Goal: Transaction & Acquisition: Purchase product/service

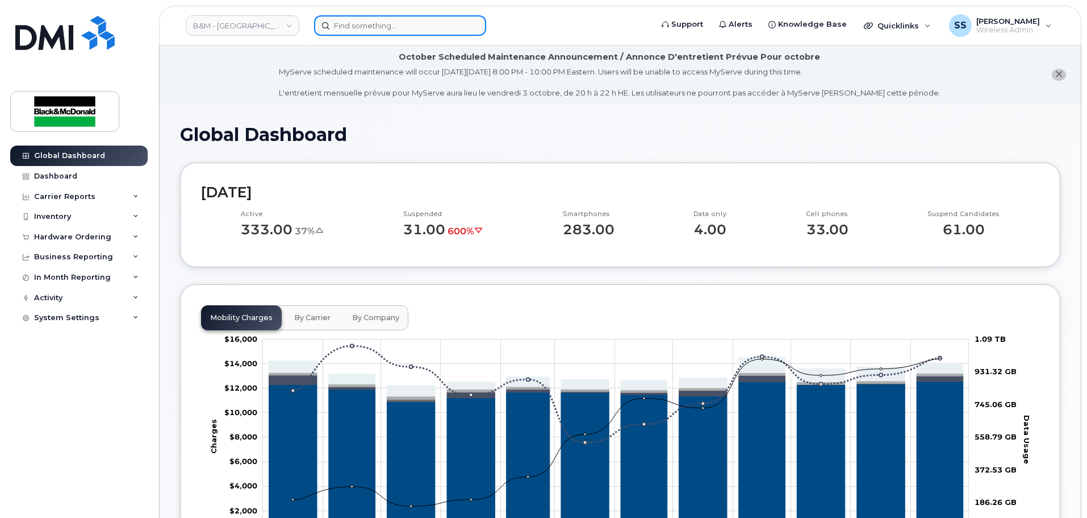
click at [384, 23] on input at bounding box center [400, 25] width 172 height 20
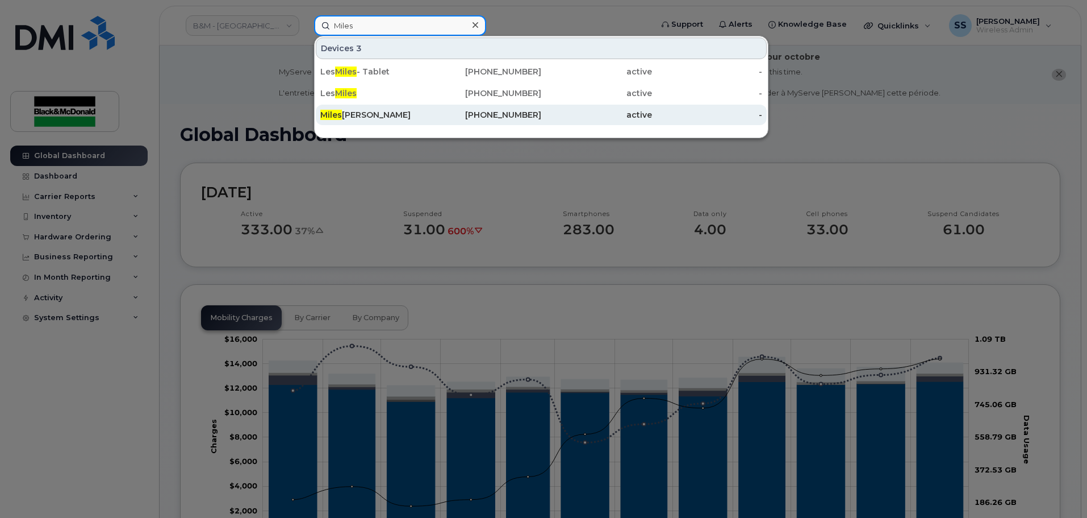
type input "Miles"
click at [370, 109] on div "Miles Peterson" at bounding box center [375, 115] width 111 height 20
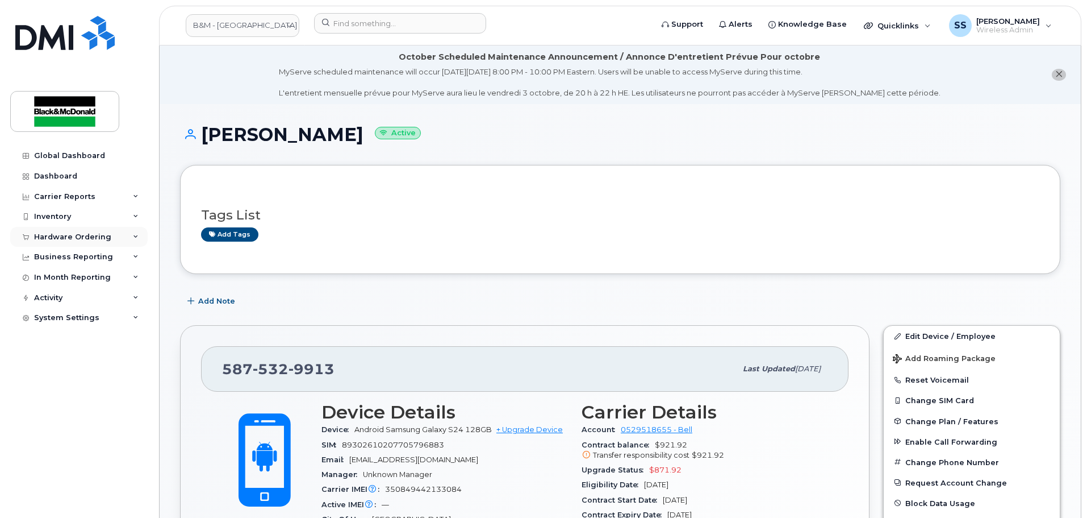
click at [99, 243] on div "Hardware Ordering" at bounding box center [78, 237] width 137 height 20
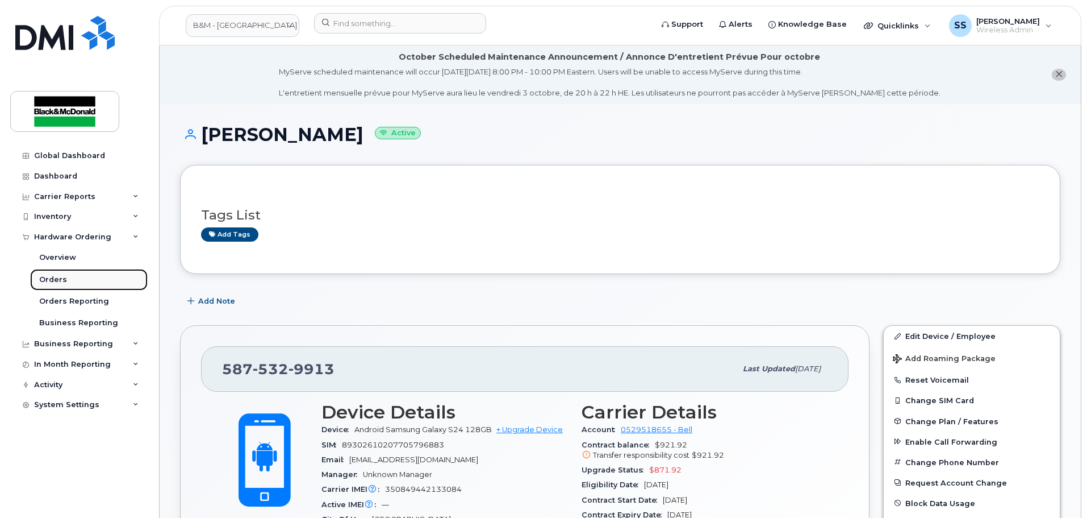
click at [68, 275] on link "Orders" at bounding box center [89, 280] width 118 height 22
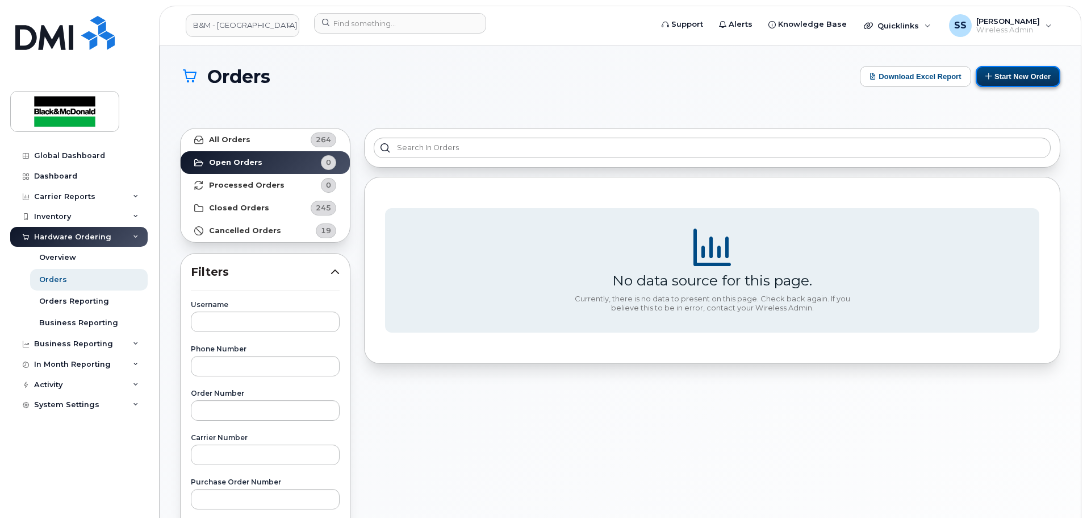
click at [1038, 78] on button "Start New Order" at bounding box center [1018, 76] width 85 height 21
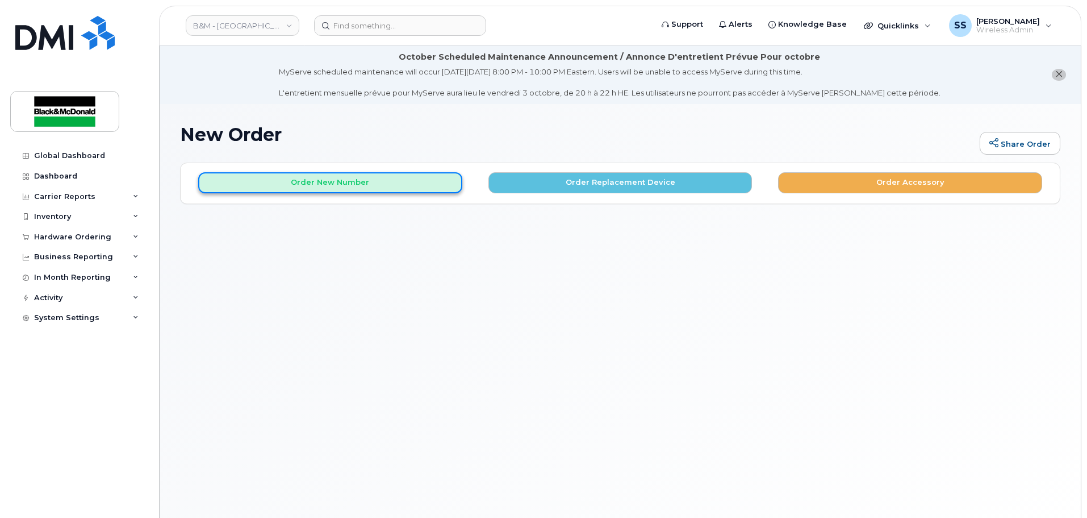
click at [396, 187] on button "Order New Number" at bounding box center [330, 182] width 264 height 21
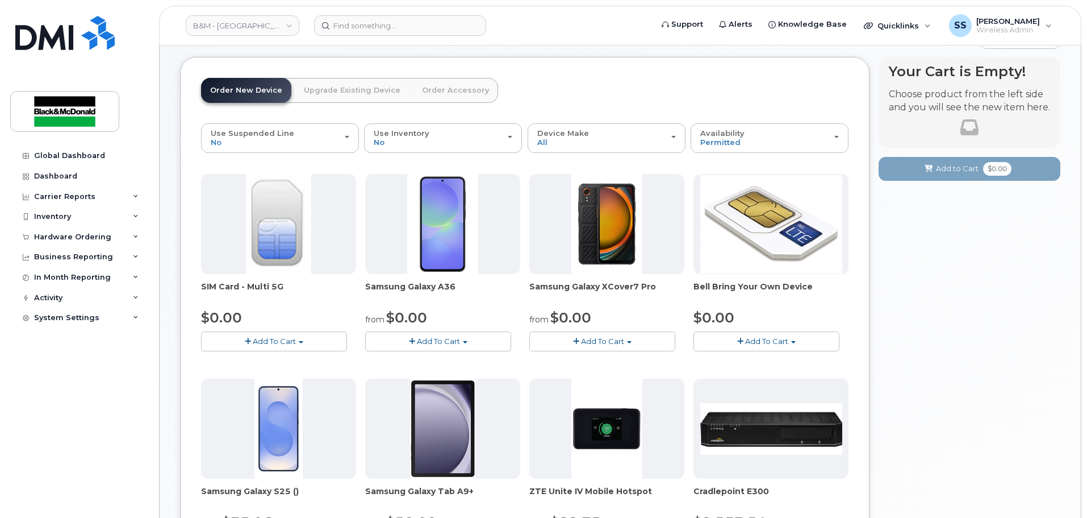
scroll to position [214, 0]
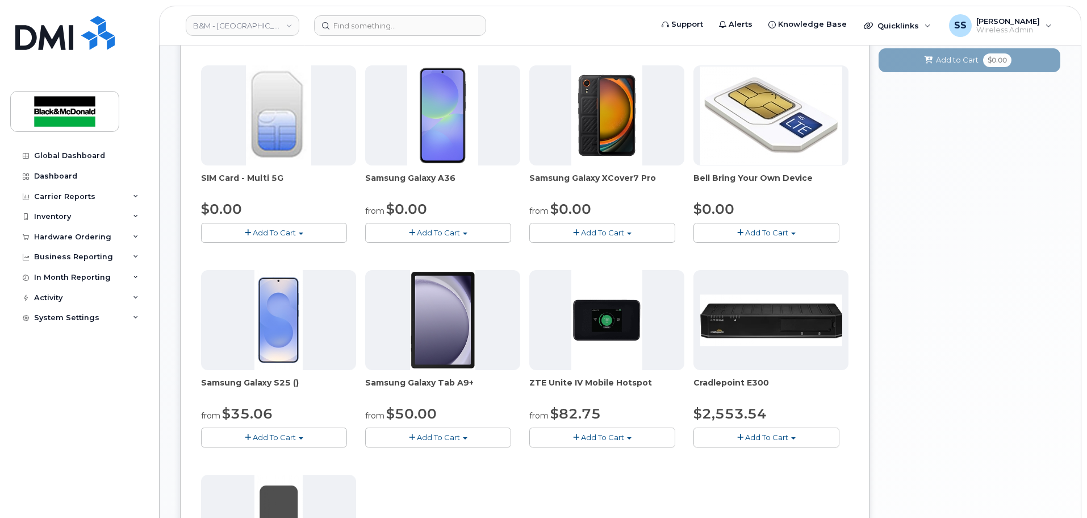
click at [289, 430] on button "Add To Cart" at bounding box center [274, 437] width 146 height 20
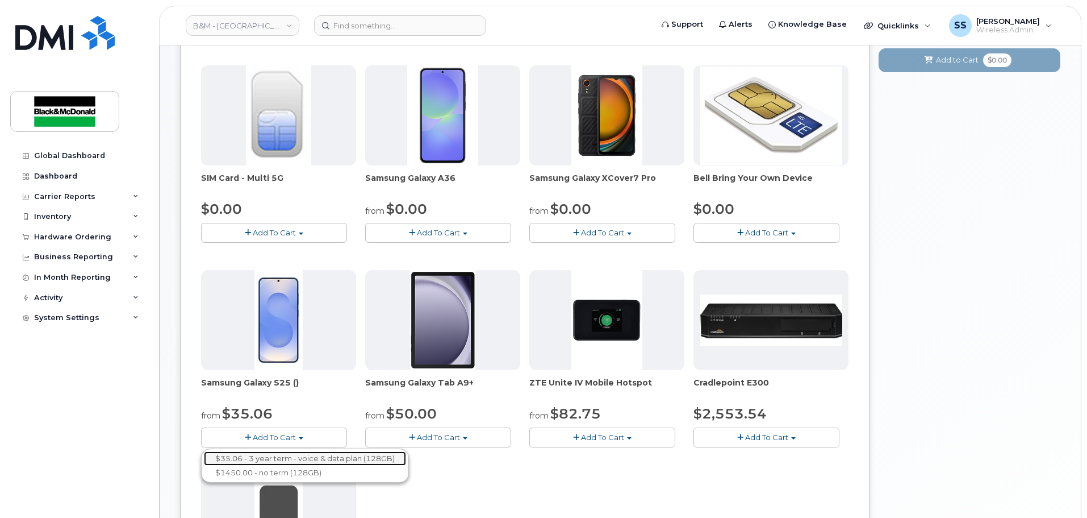
click at [294, 456] on link "$35.06 - 3 year term - voice & data plan (128GB)" at bounding box center [305, 458] width 202 height 14
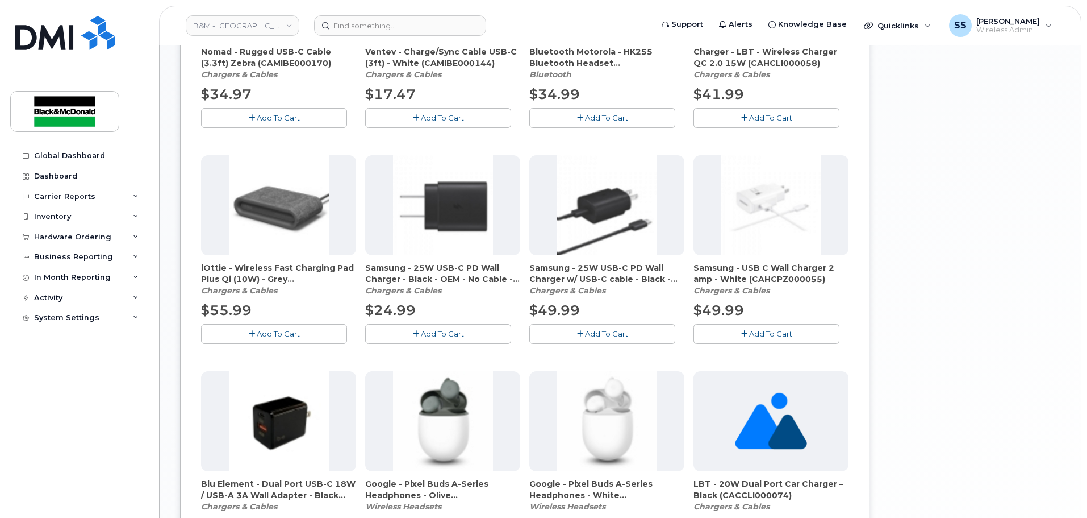
scroll to position [801, 0]
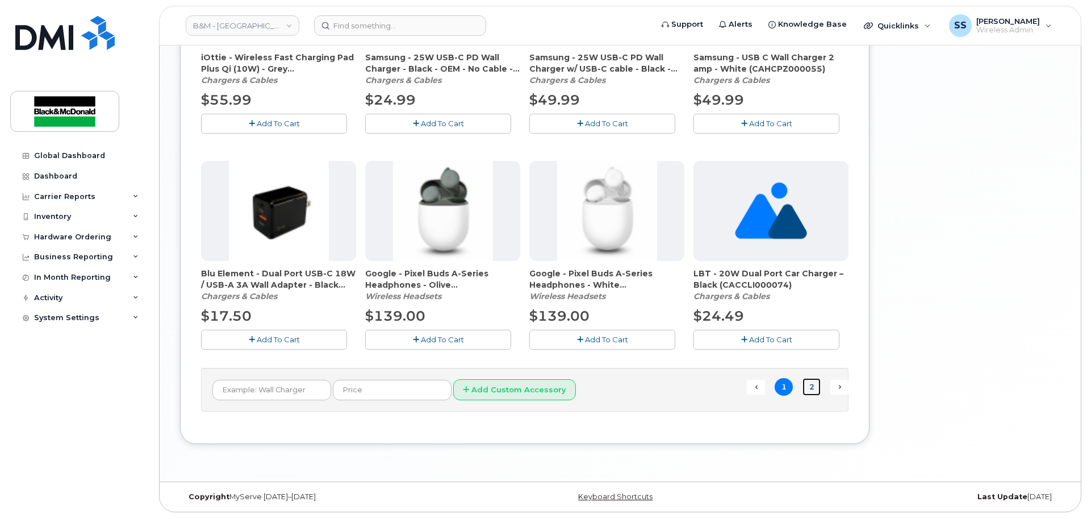
click at [807, 385] on link "2" at bounding box center [812, 387] width 18 height 18
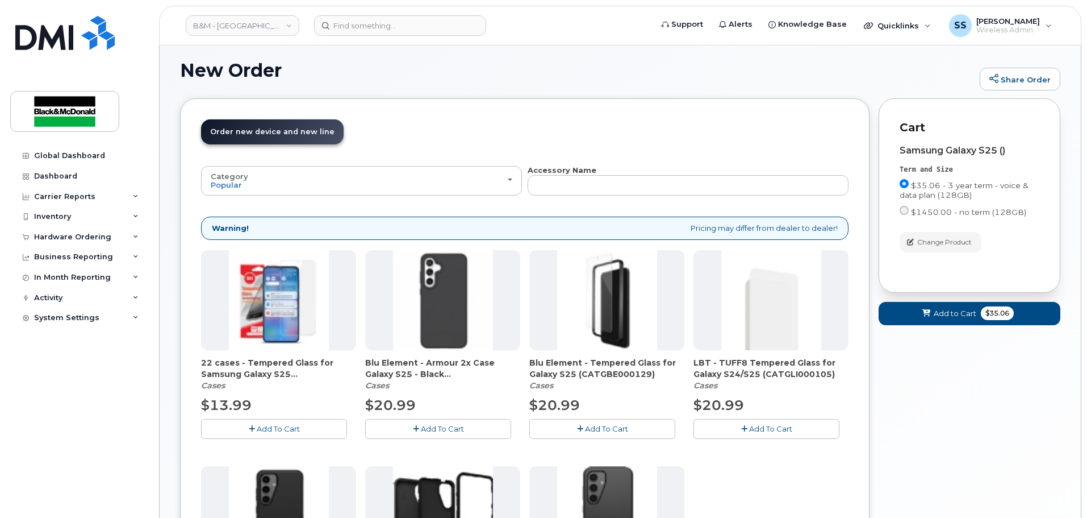
scroll to position [121, 0]
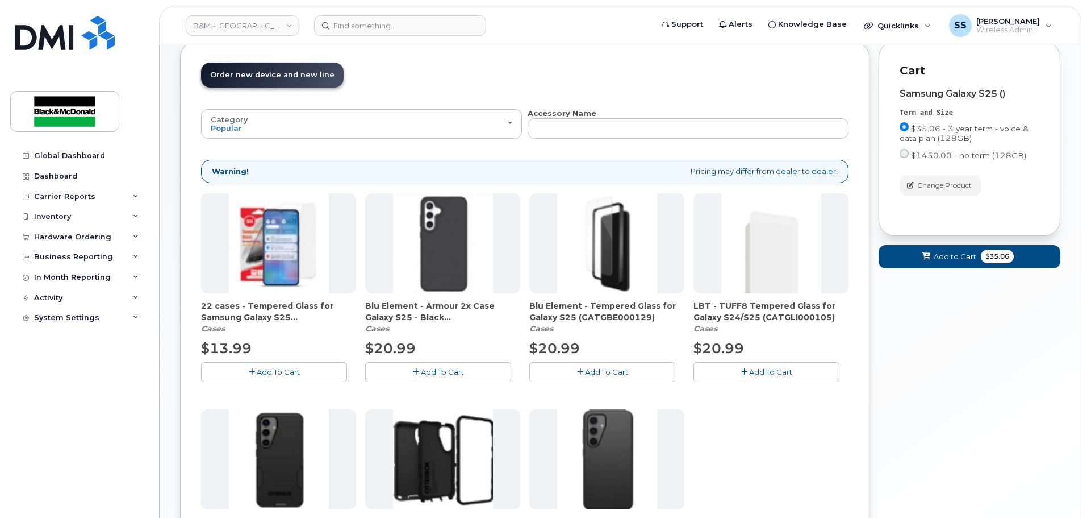
click at [266, 375] on span "Add To Cart" at bounding box center [278, 371] width 43 height 9
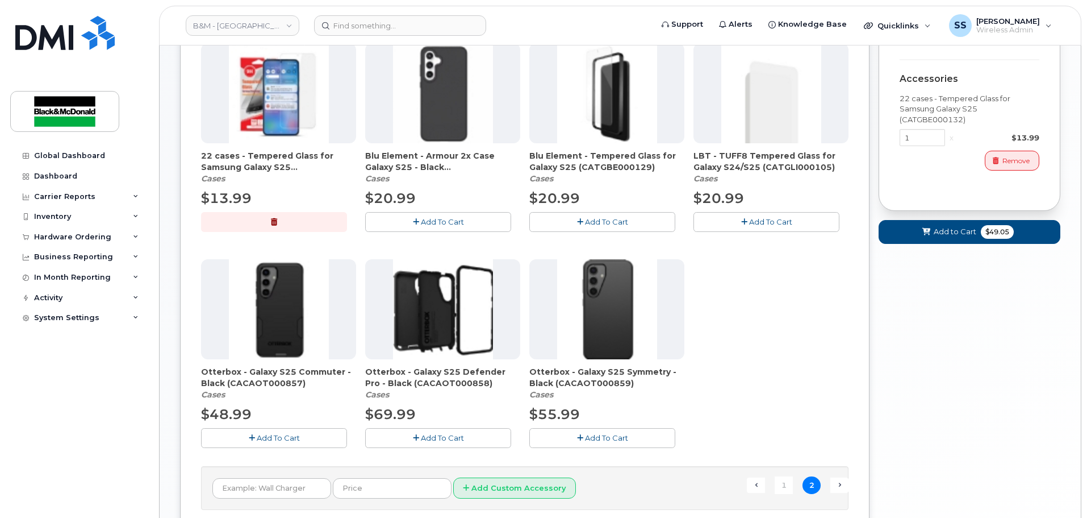
scroll to position [291, 0]
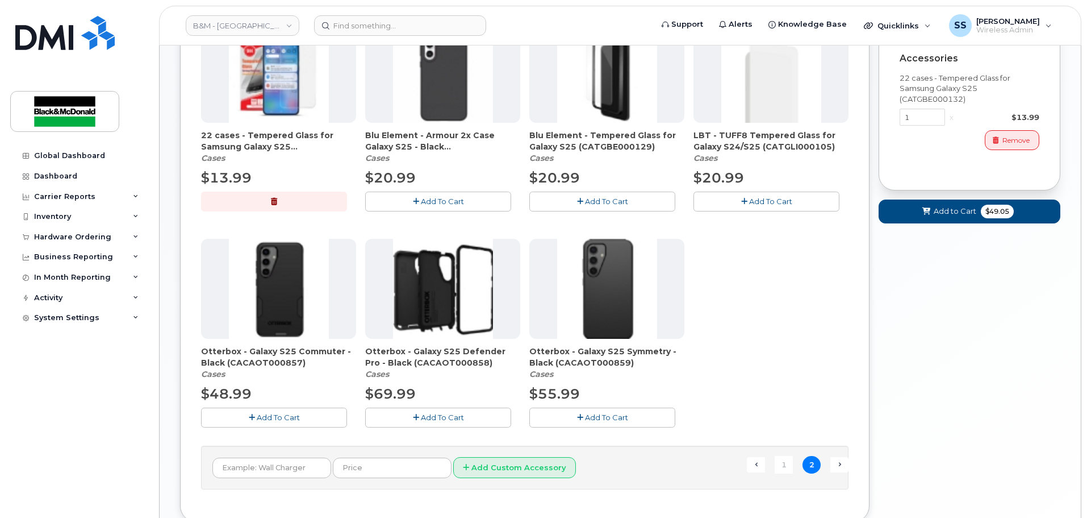
click at [296, 415] on span "Add To Cart" at bounding box center [278, 416] width 43 height 9
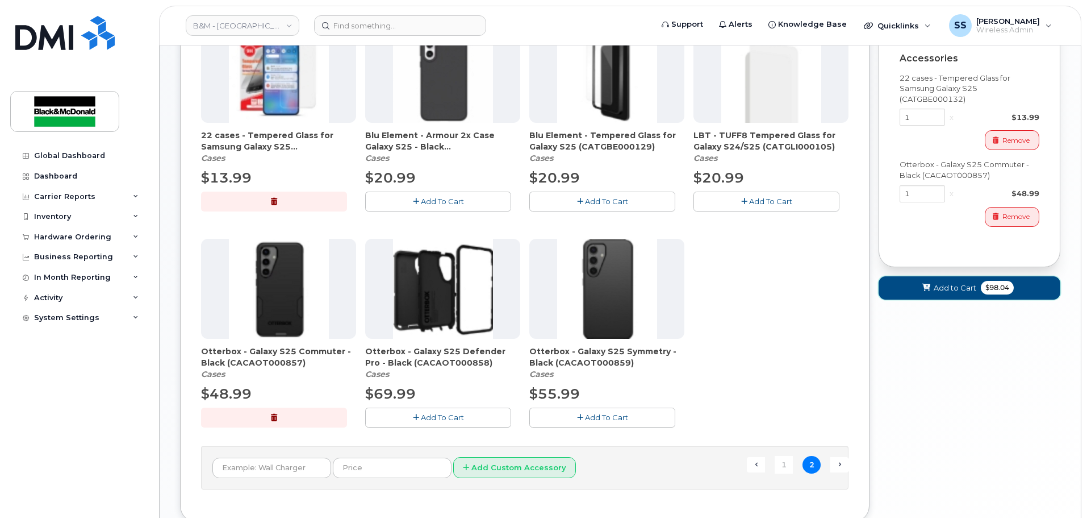
click at [905, 288] on button "Add to Cart $98.04" at bounding box center [970, 287] width 182 height 23
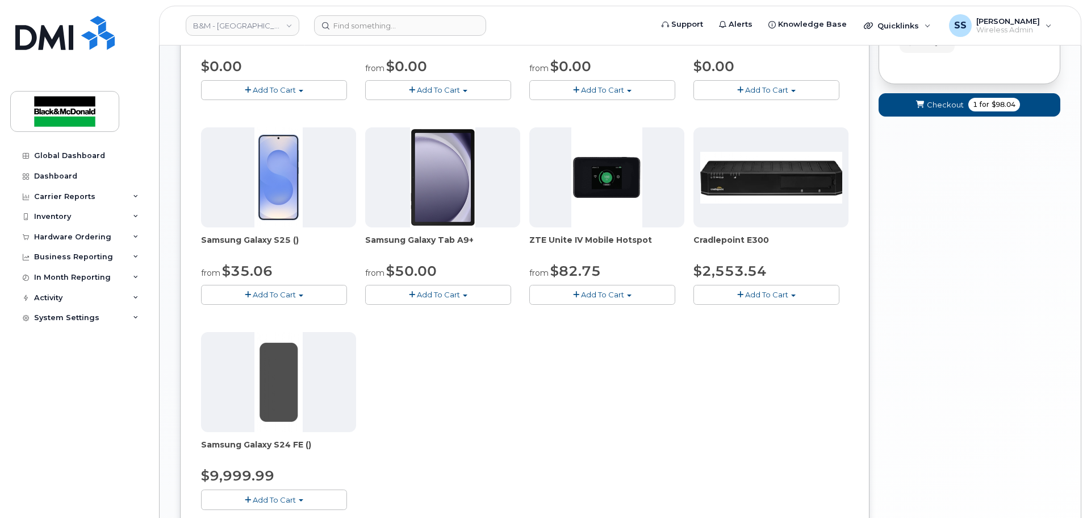
scroll to position [271, 0]
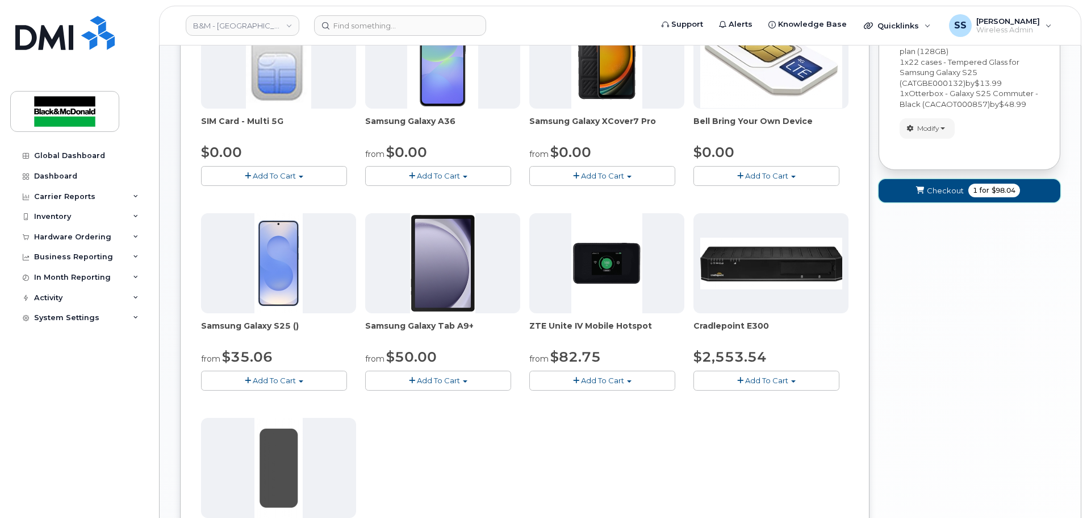
click at [952, 195] on span "Checkout" at bounding box center [945, 190] width 37 height 11
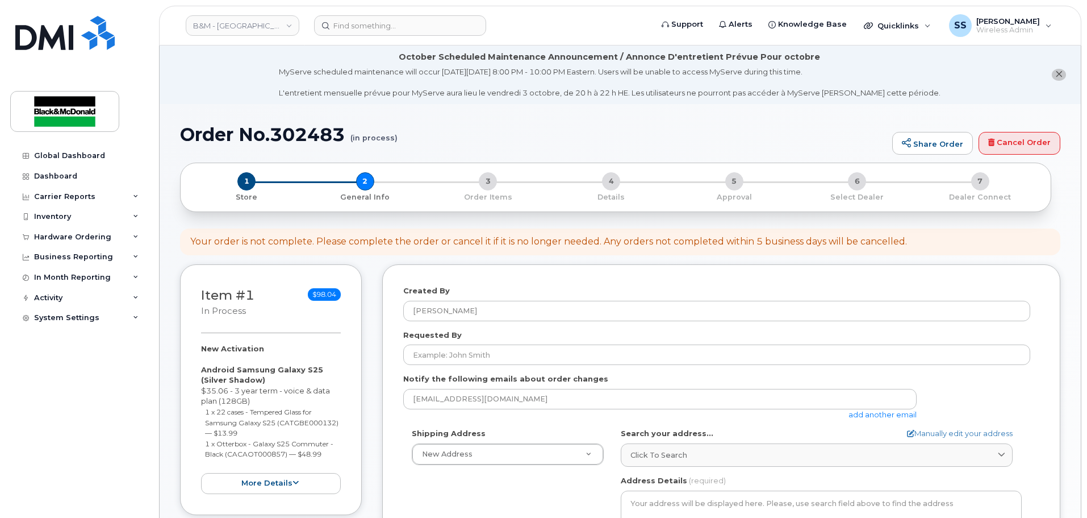
select select
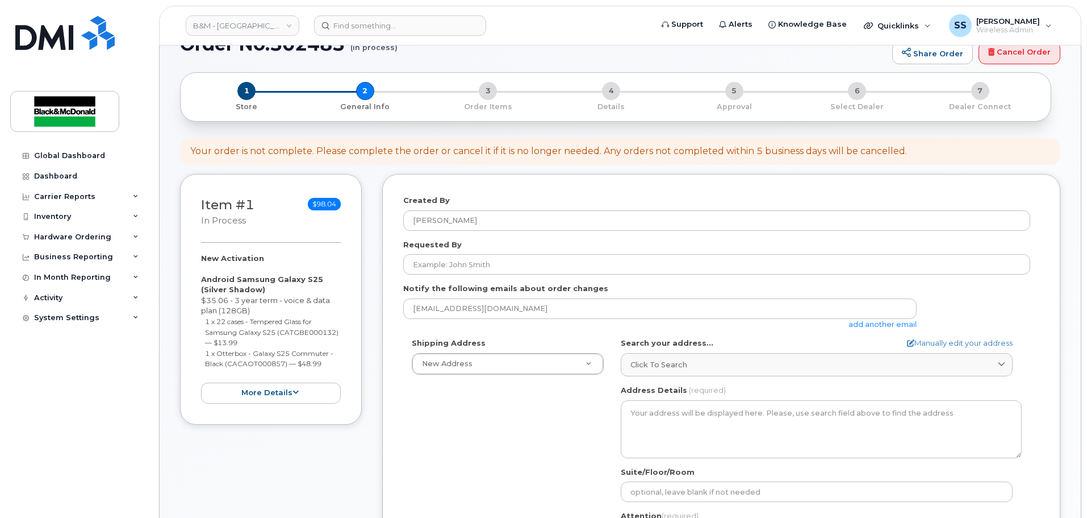
scroll to position [170, 0]
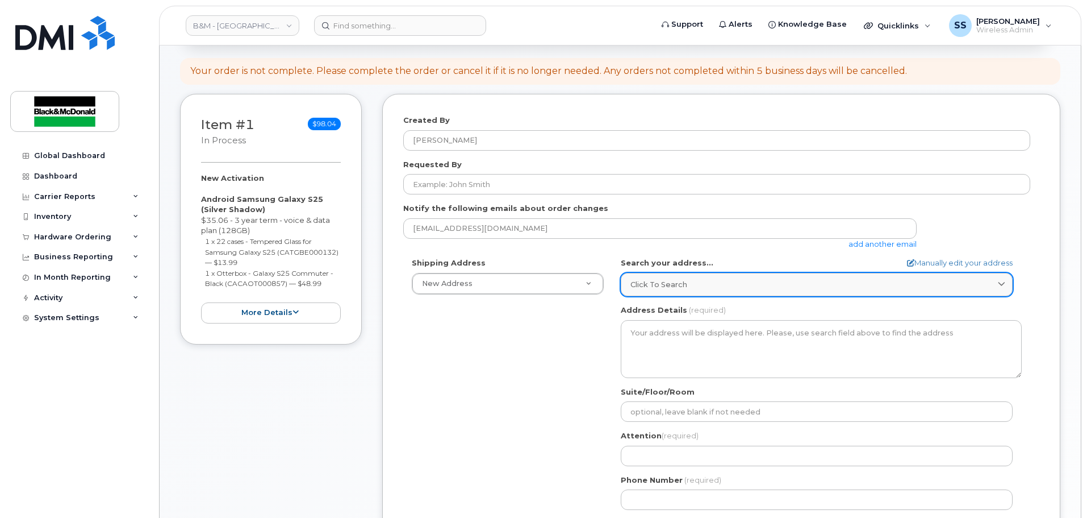
click at [690, 285] on div "Click to search" at bounding box center [817, 284] width 373 height 11
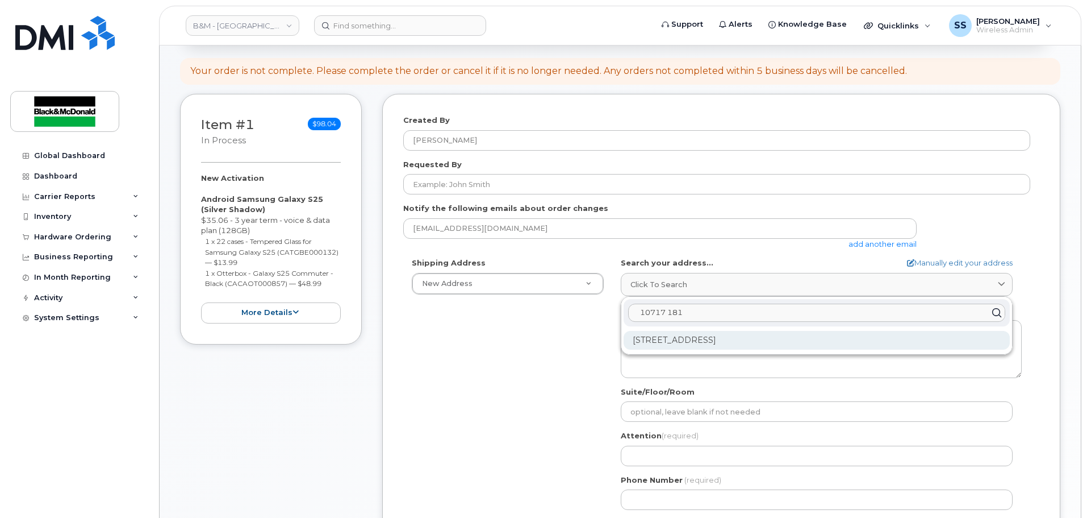
type input "10717 181"
click at [706, 347] on div "10717 181 St NW Edmonton AB T5S 1N3" at bounding box center [817, 340] width 386 height 19
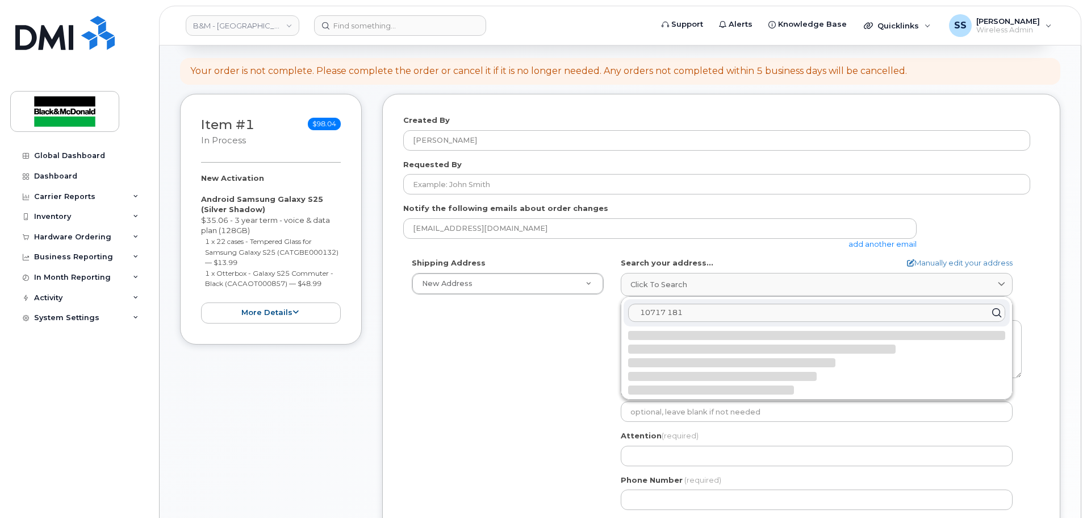
select select
type textarea "10717 181 St NW EDMONTON AB T5S 1N3 CANADA"
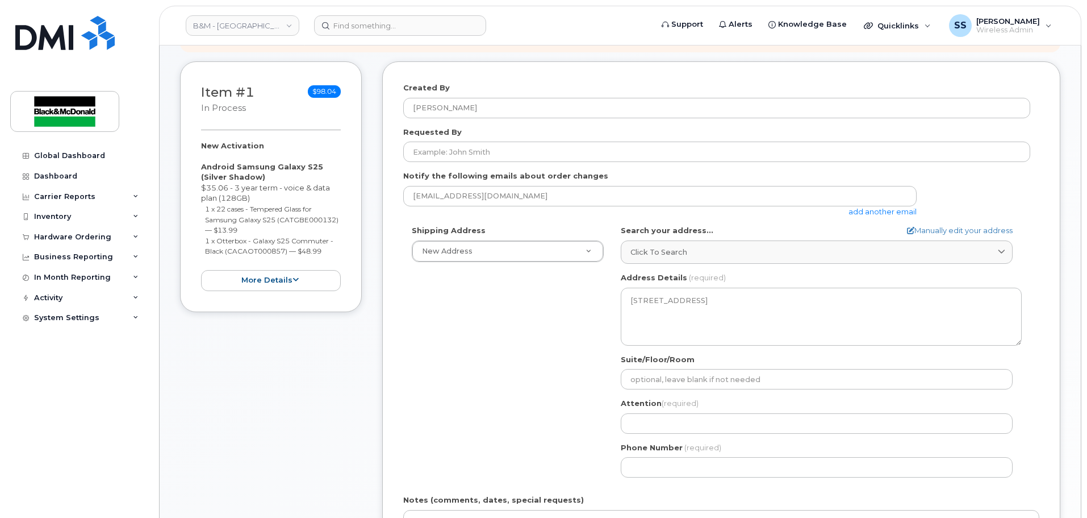
scroll to position [284, 0]
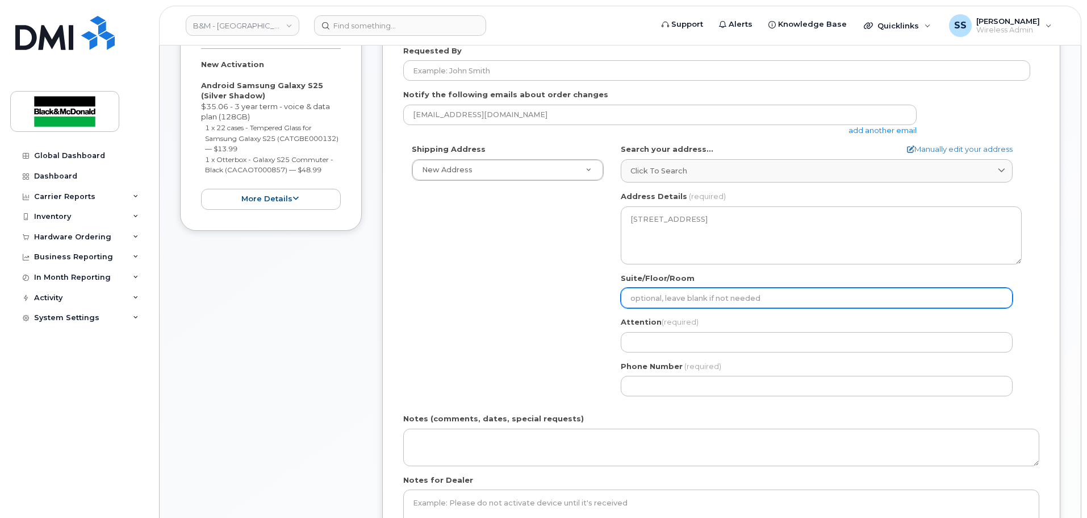
click at [702, 292] on input "Suite/Floor/Room" at bounding box center [817, 297] width 392 height 20
select select
type input "B"
select select
type input "Bl"
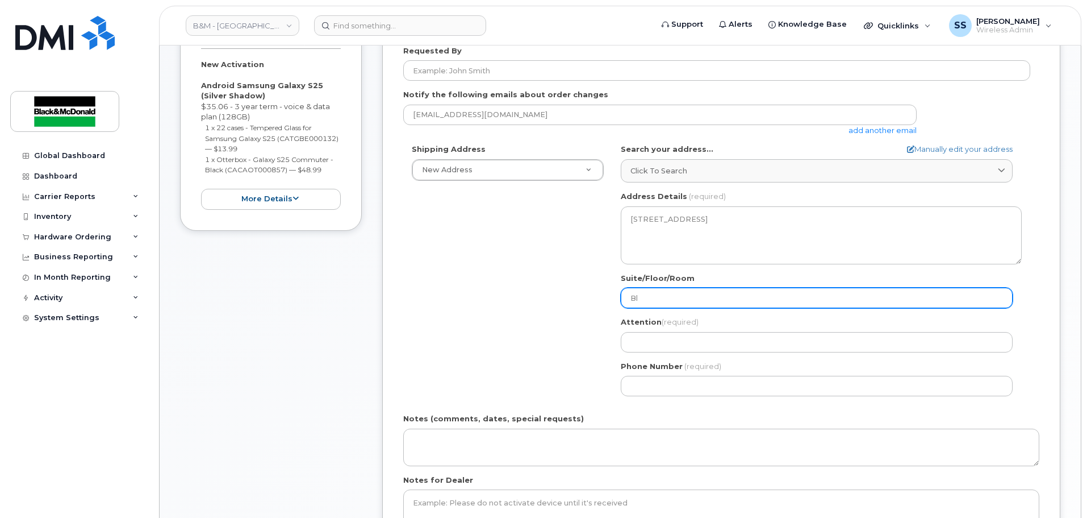
select select
type input "Bla"
select select
type input "Blac"
select select
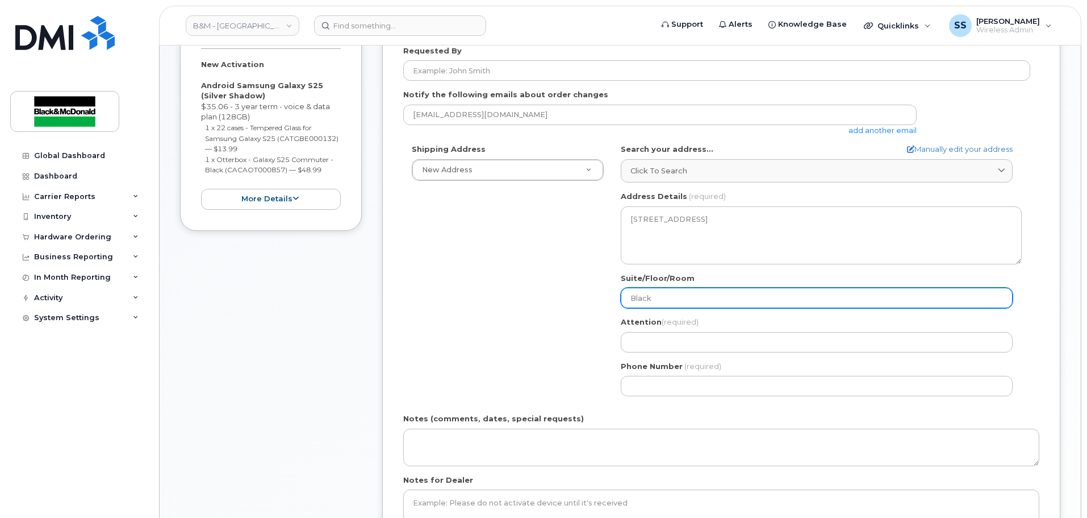
type input "Black"
select select
type input "Black a"
select select
type input "Black an"
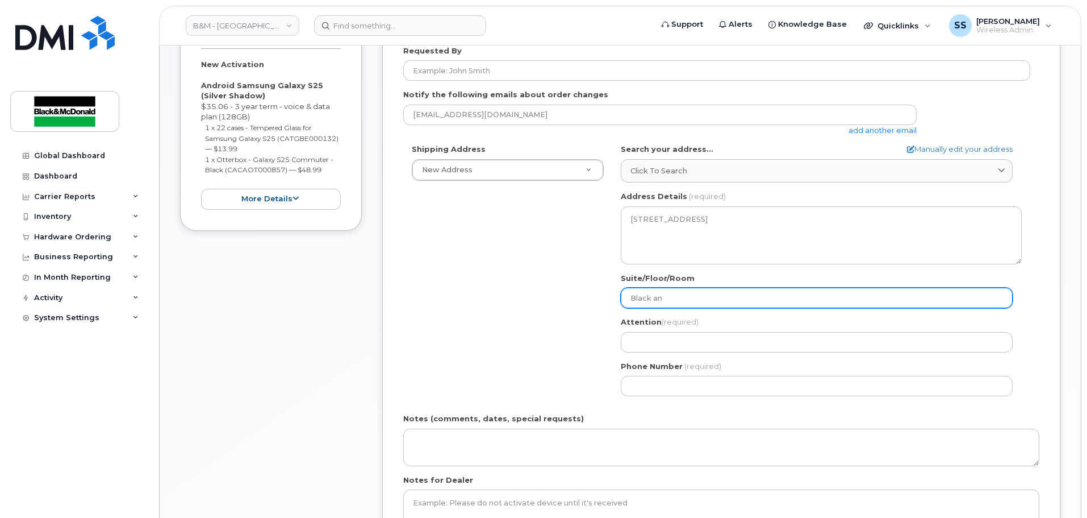
select select
type input "Black and"
select select
type input "Black and M"
select select
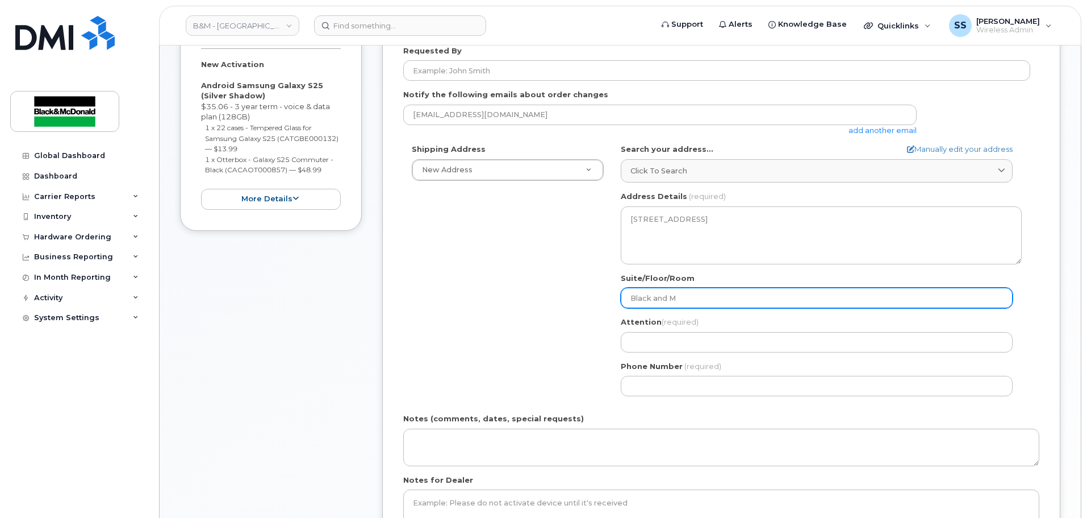
type input "Black and Mc"
select select
type input "Black and McD"
select select
type input "Black and McDo"
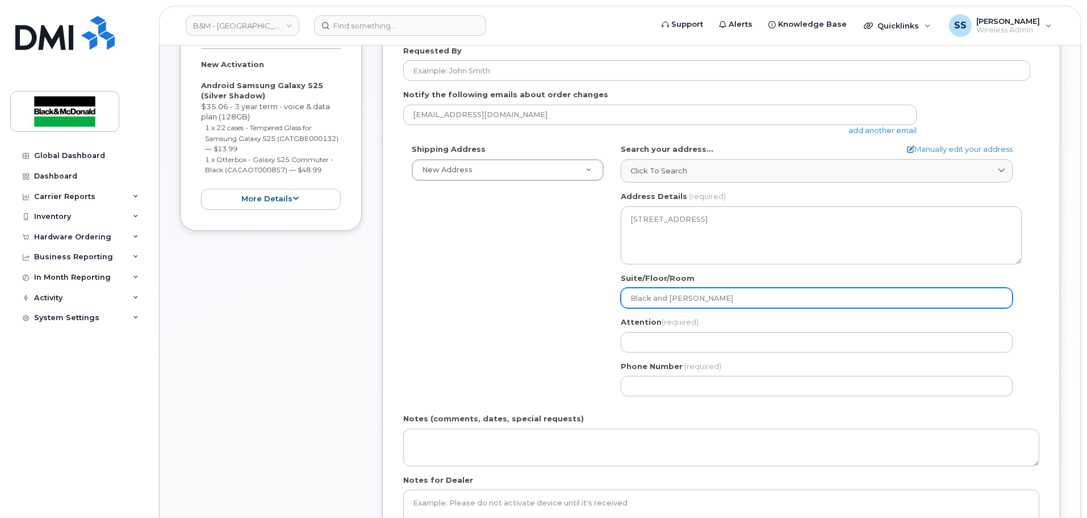
select select
type input "Black and McDon"
select select
type input "Black and McDona"
select select
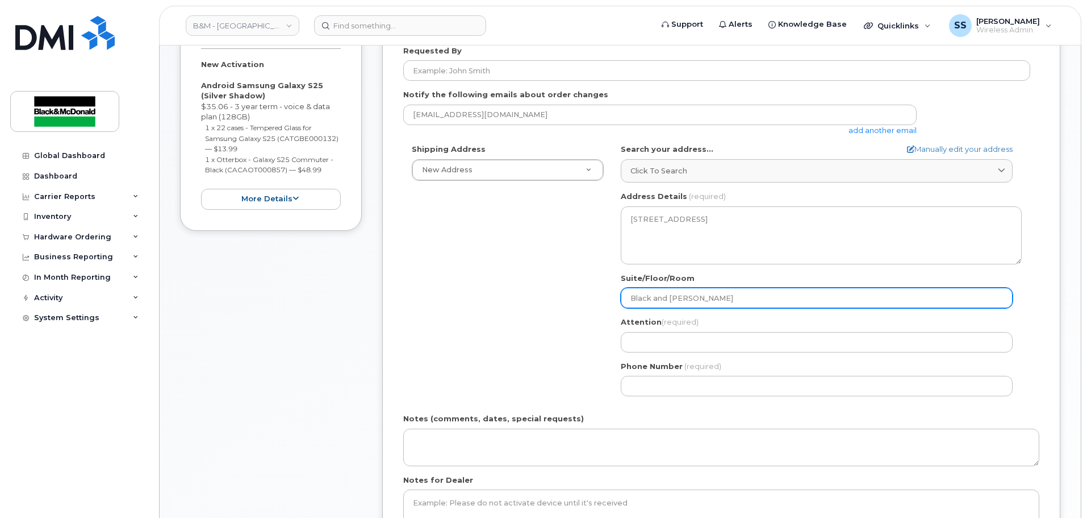
type input "Black and McDonal"
select select
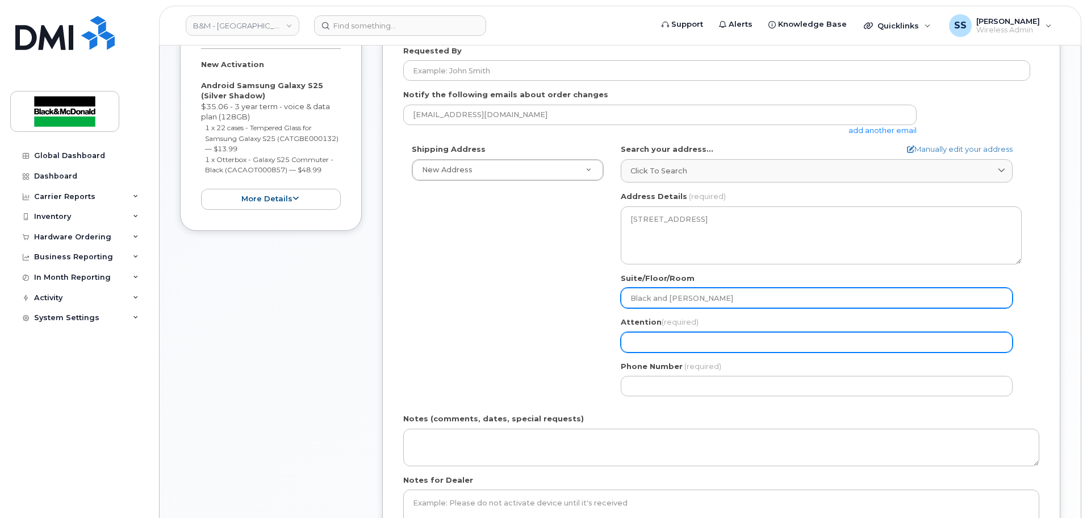
type input "Black and McDonald"
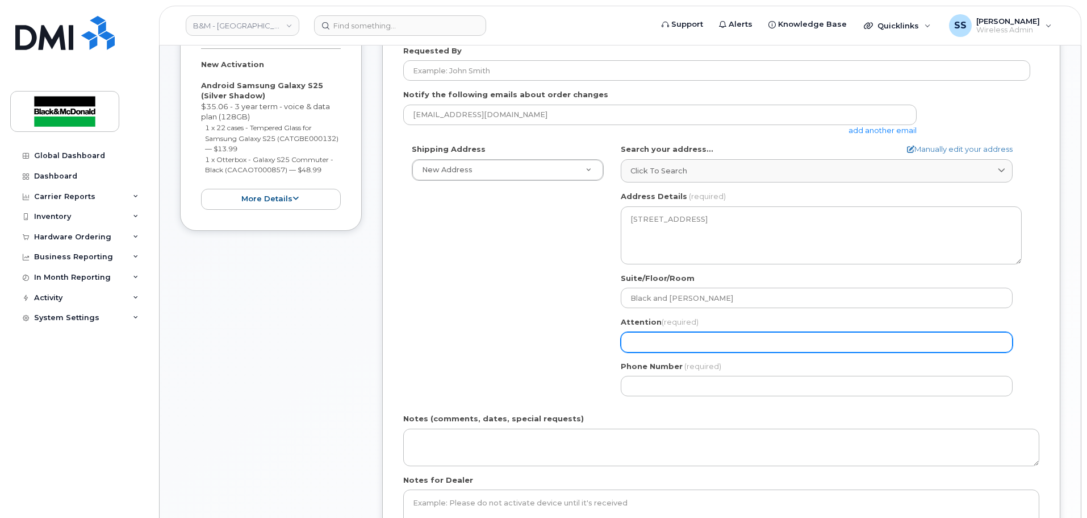
click at [647, 334] on input "Attention (required)" at bounding box center [817, 342] width 392 height 20
select select
type input "J"
select select
type input "Je"
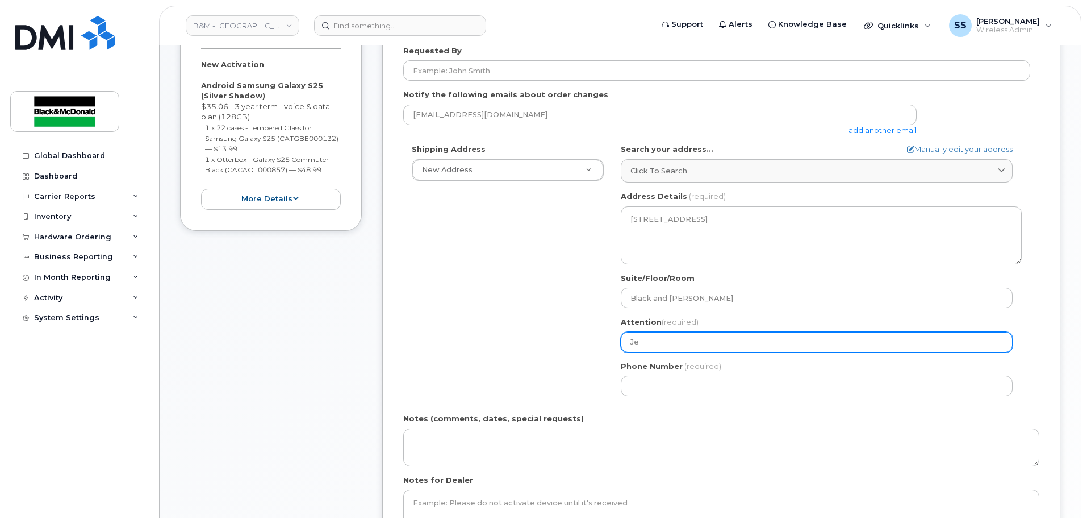
select select
type input "Jer"
select select
type input "Jere"
select select
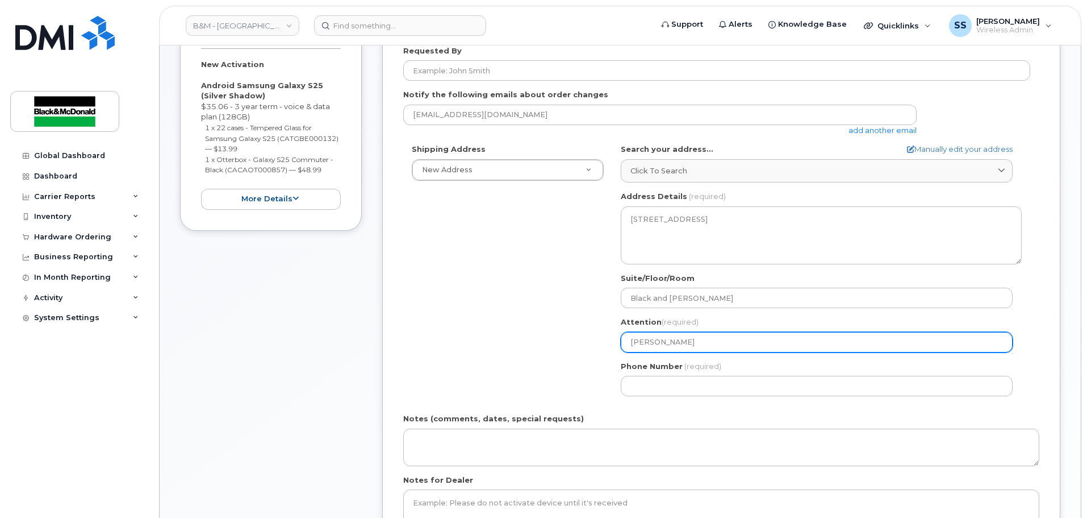
type input "Jerem"
select select
type input "Jeremy"
select select
type input "Jeremy K"
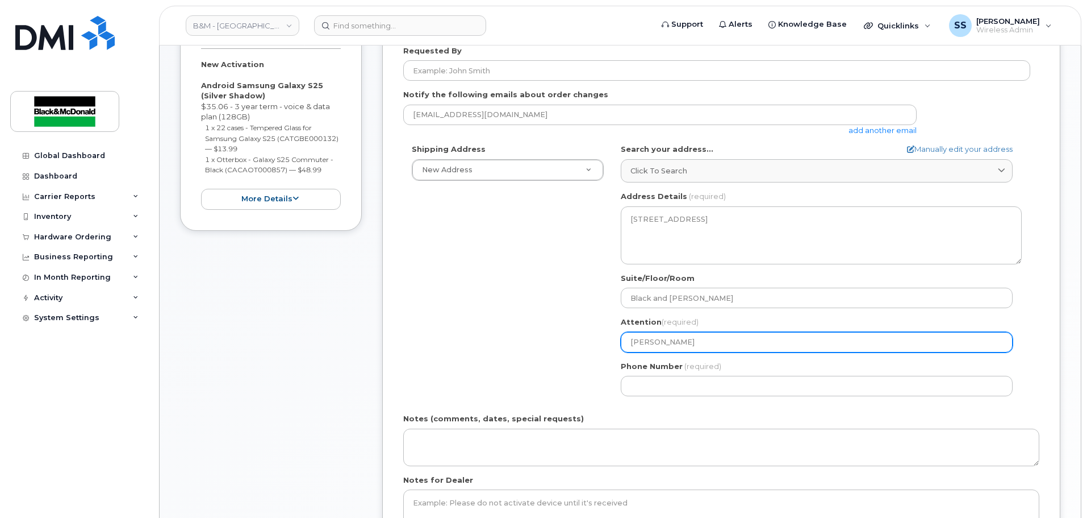
select select
type input "Jeremy Kl"
select select
type input "Jeremy Kli"
select select
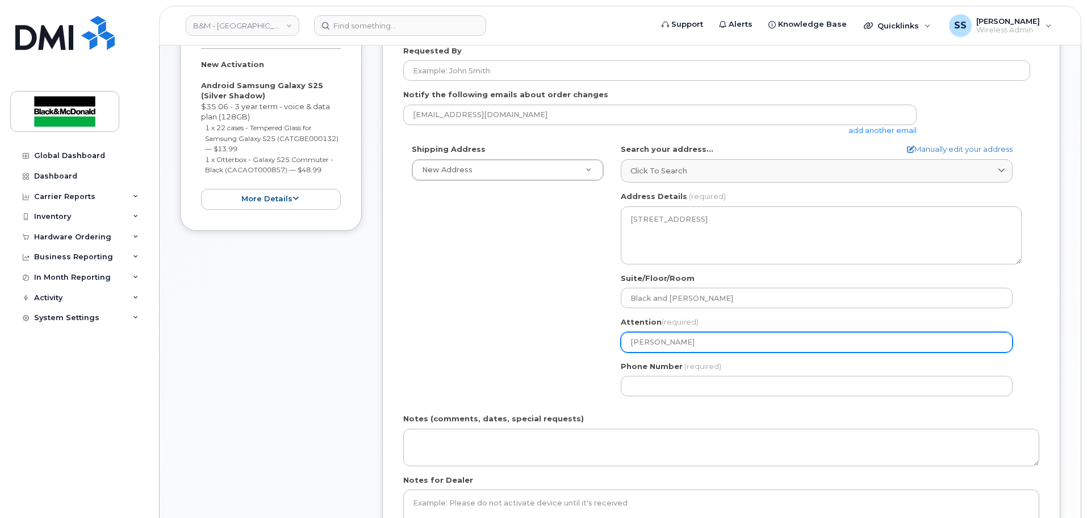
type input "Jeremy Klin"
select select
type input "Jeremy Kling"
select select
type input "Jeremy Klinge"
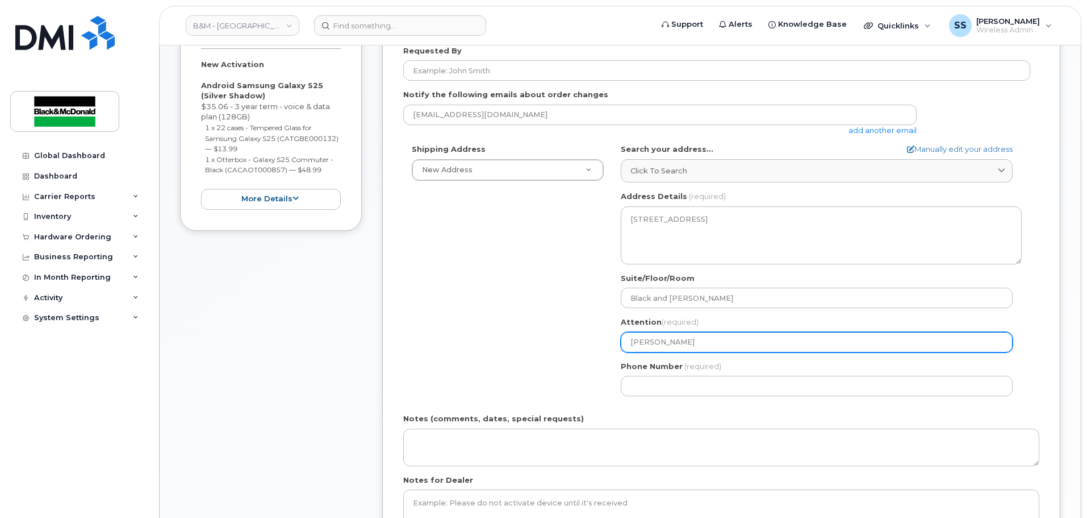
select select
type input "[PERSON_NAME]"
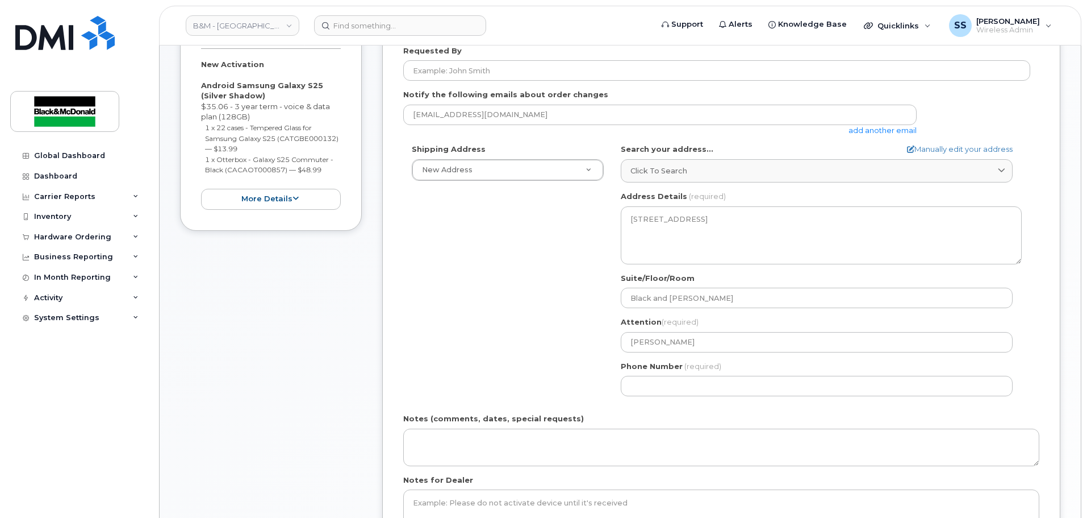
click at [538, 372] on div "Shipping Address New Address New Address Black & McDonald Limited Black & McDon…" at bounding box center [716, 274] width 627 height 261
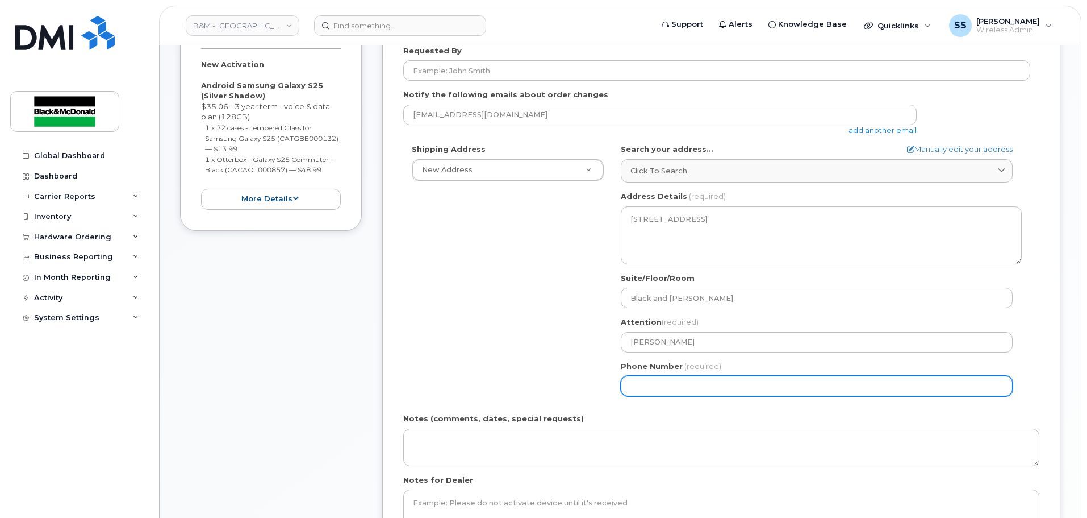
click at [720, 388] on input "Phone Number" at bounding box center [817, 386] width 392 height 20
click at [656, 389] on input "Phone Number" at bounding box center [817, 386] width 392 height 20
type input "780"
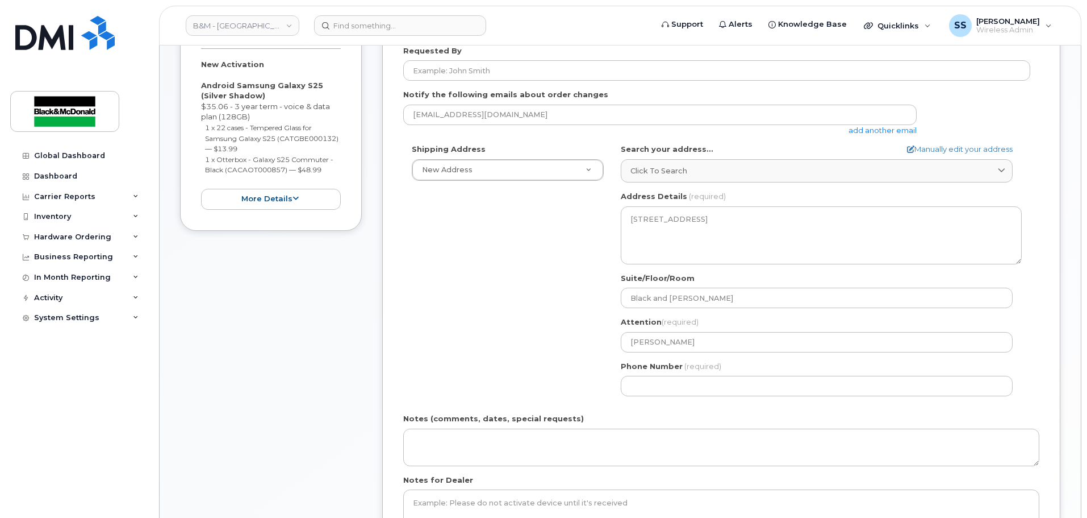
click at [582, 323] on div "Shipping Address New Address New Address Black & McDonald Limited Black & McDon…" at bounding box center [716, 274] width 627 height 261
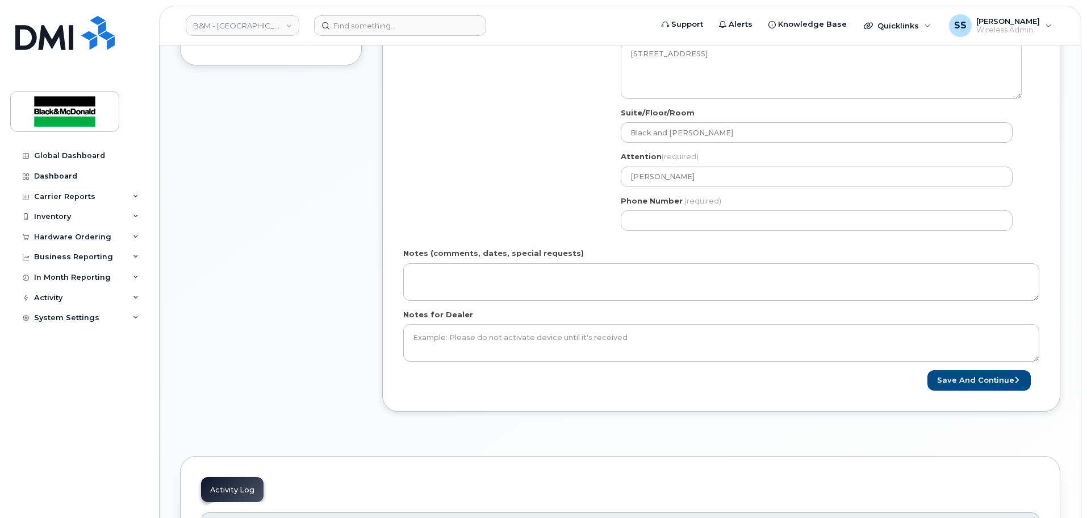
scroll to position [625, 0]
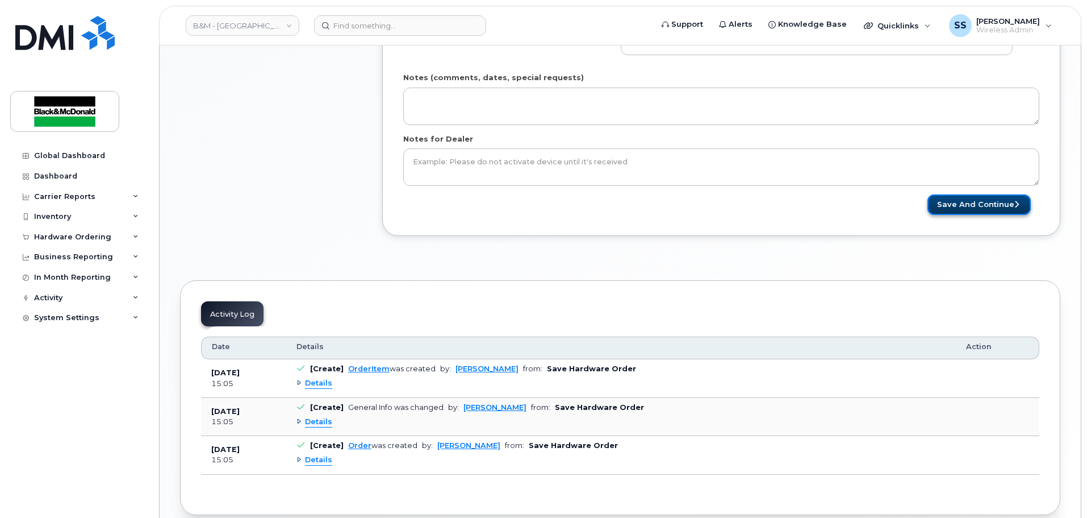
click at [980, 205] on button "Save and Continue" at bounding box center [979, 204] width 103 height 21
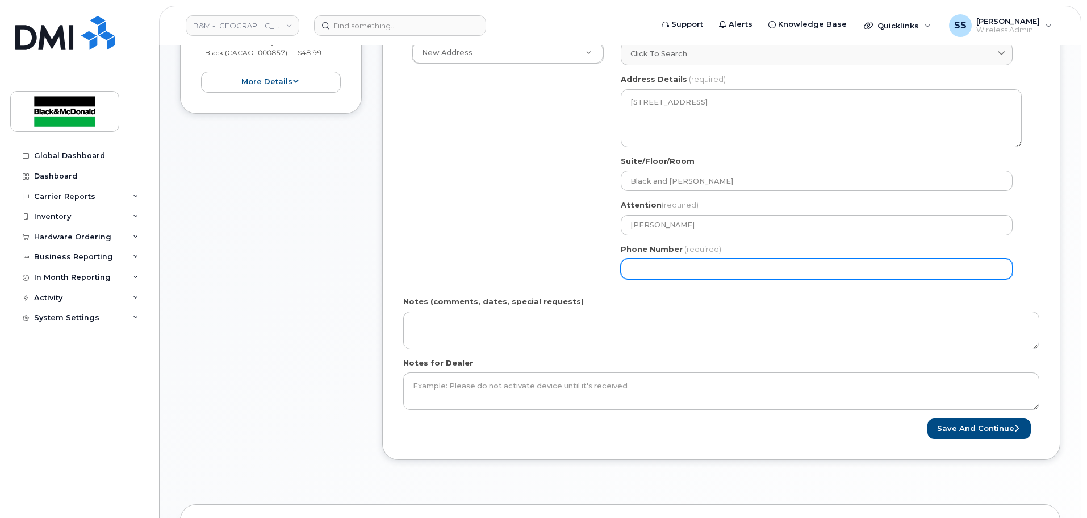
scroll to position [398, 0]
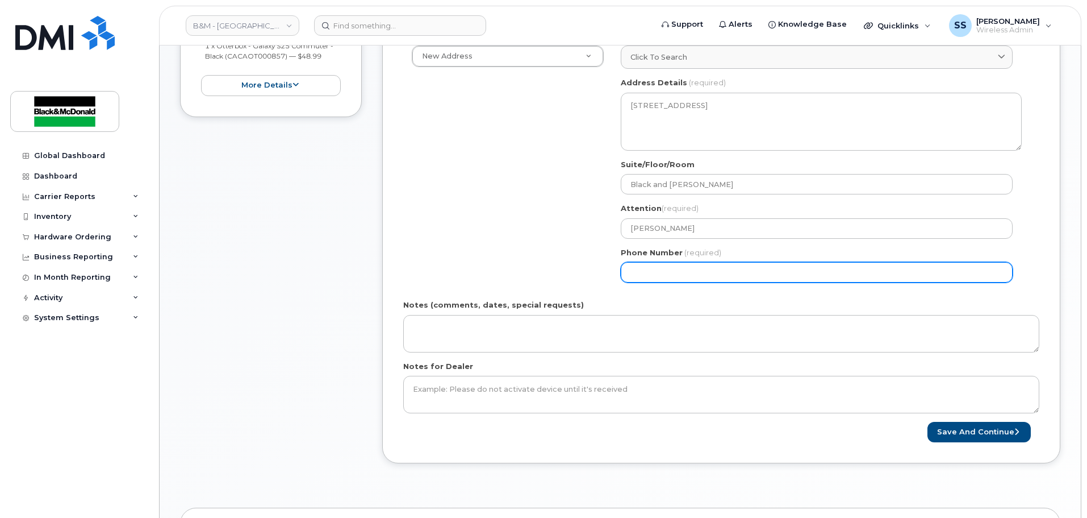
click at [648, 269] on input "Phone Number" at bounding box center [817, 272] width 392 height 20
select select
type input "7804841141"
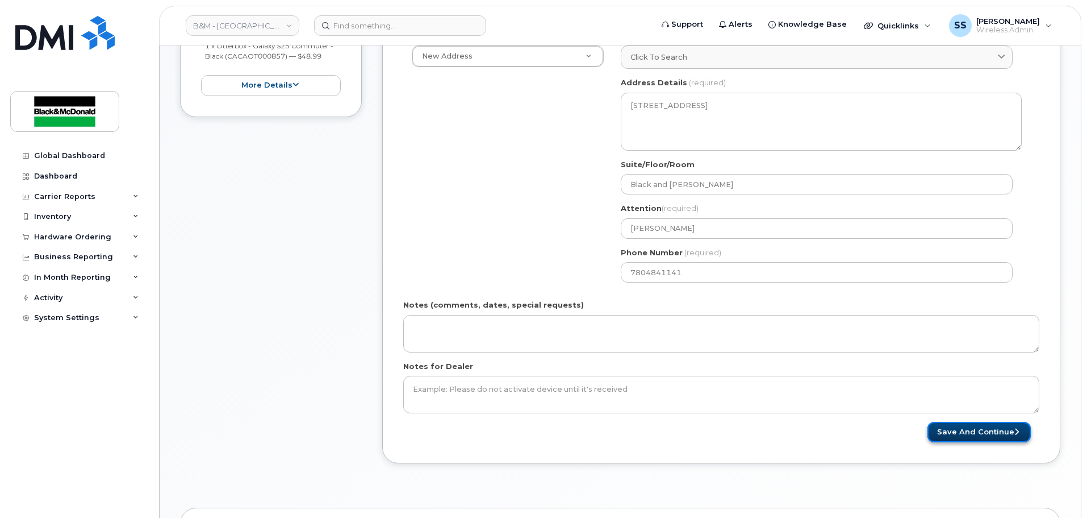
click at [974, 428] on button "Save and Continue" at bounding box center [979, 432] width 103 height 21
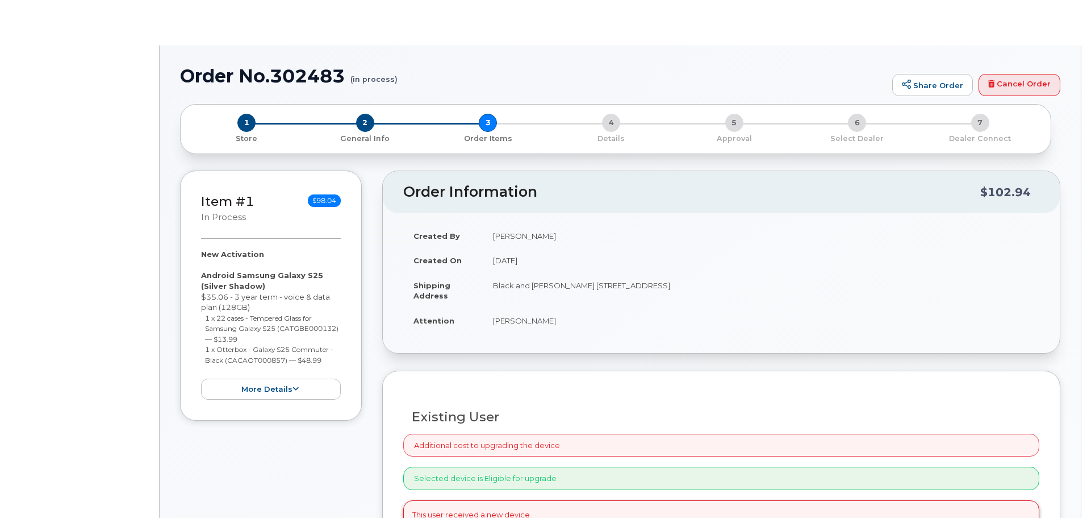
select select "285398"
radio input "true"
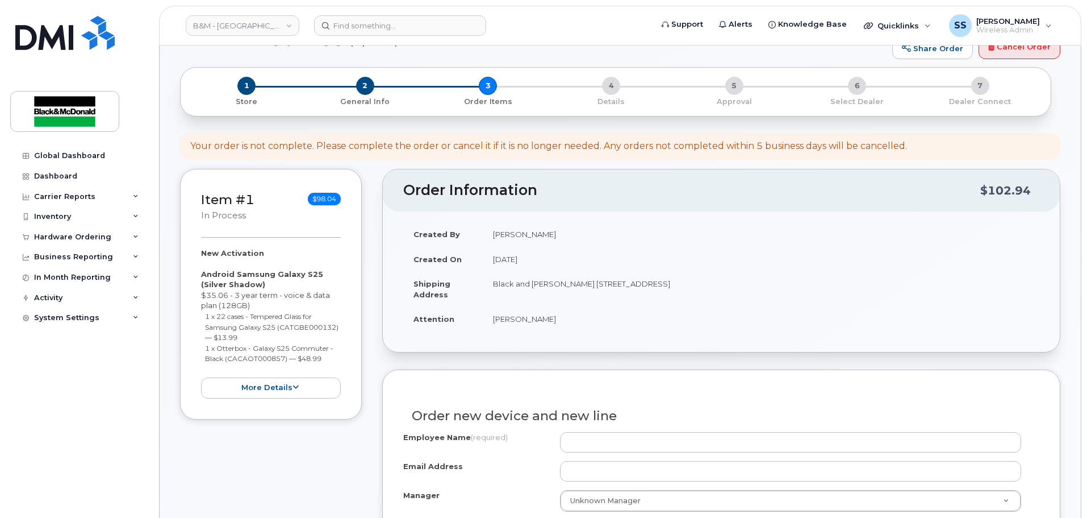
scroll to position [284, 0]
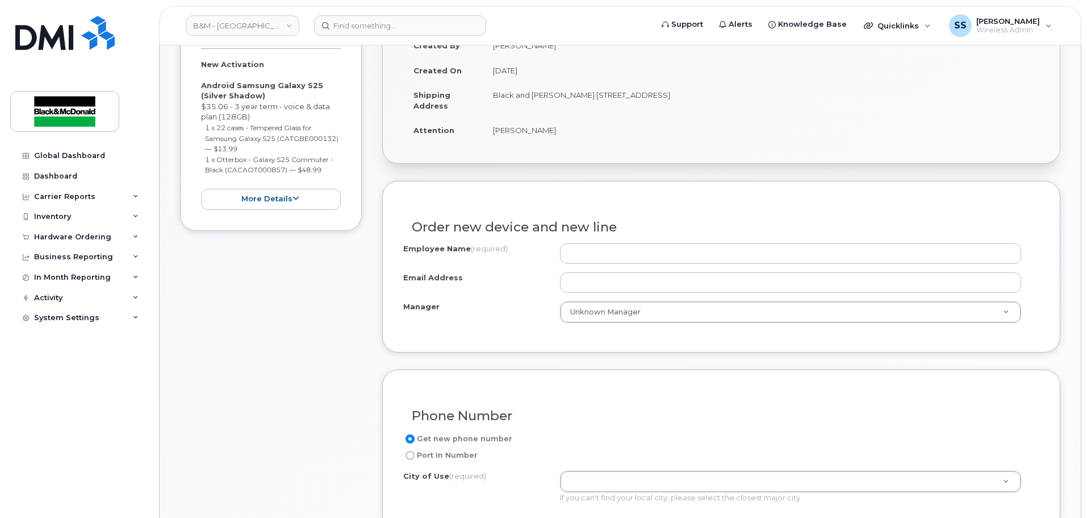
click at [631, 237] on div "Order new device and new line" at bounding box center [721, 222] width 636 height 41
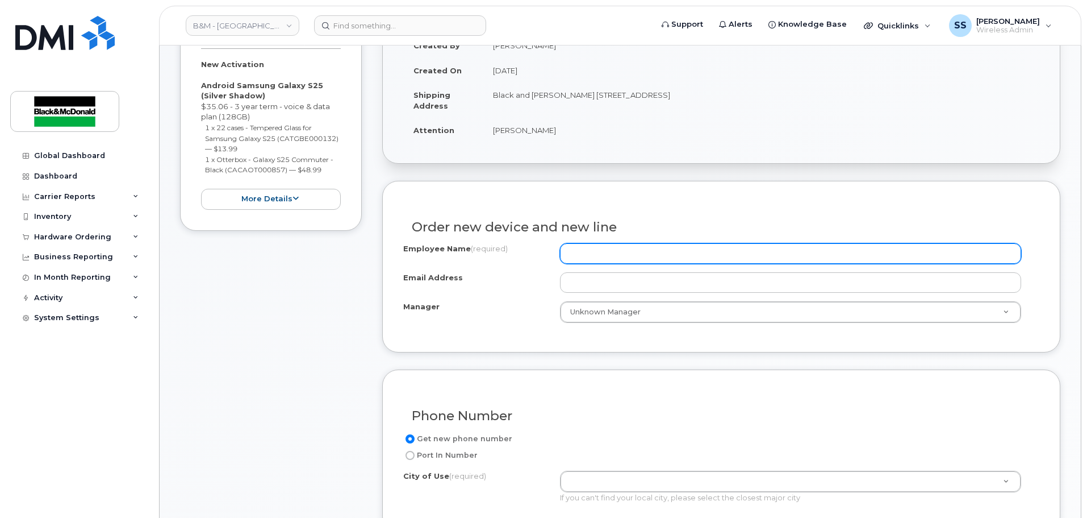
click at [628, 247] on input "Employee Name (required)" at bounding box center [790, 253] width 461 height 20
type input "[PERSON_NAME]"
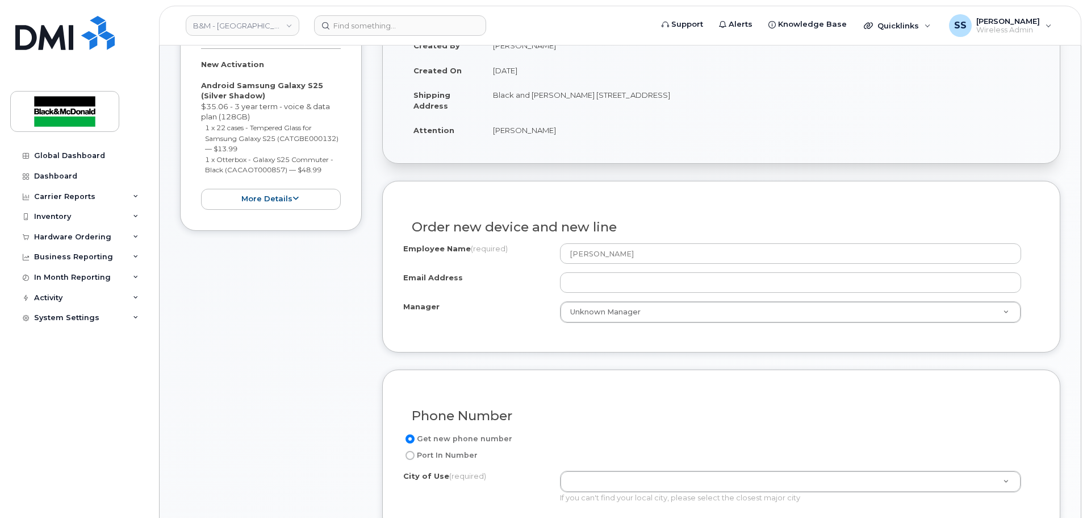
click at [581, 269] on div "Employee Name (required) Jeremy Klinger Email Address Manager Unknown Manager M…" at bounding box center [721, 283] width 636 height 80
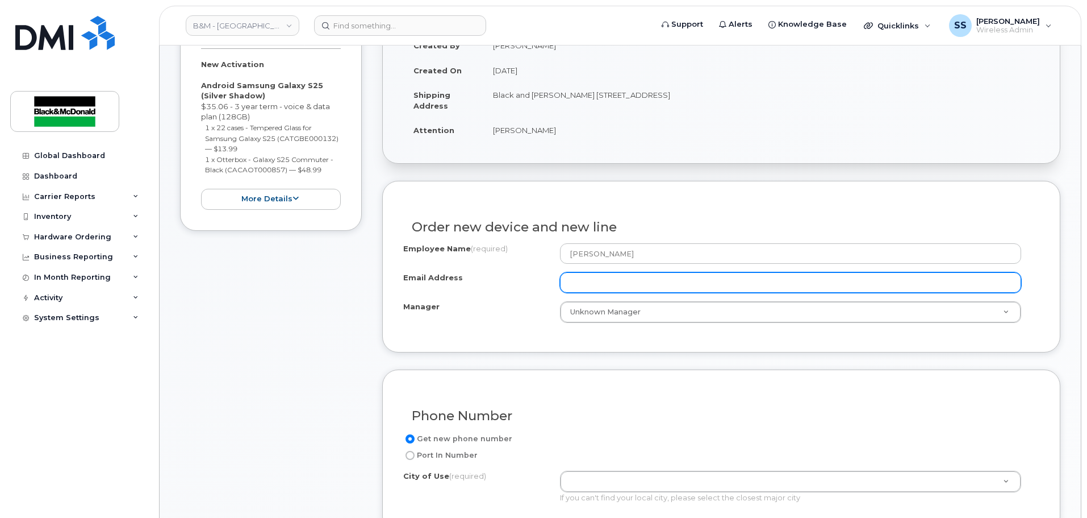
click at [585, 283] on input "Email Address" at bounding box center [790, 282] width 461 height 20
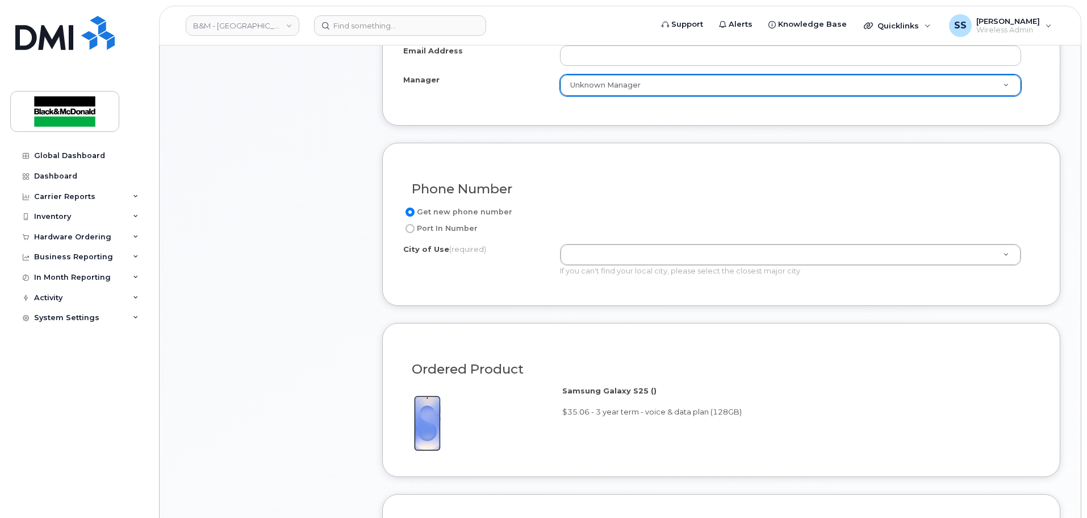
scroll to position [511, 0]
click at [620, 273] on div "If you can't find your local city, please select the closest major city" at bounding box center [790, 270] width 461 height 11
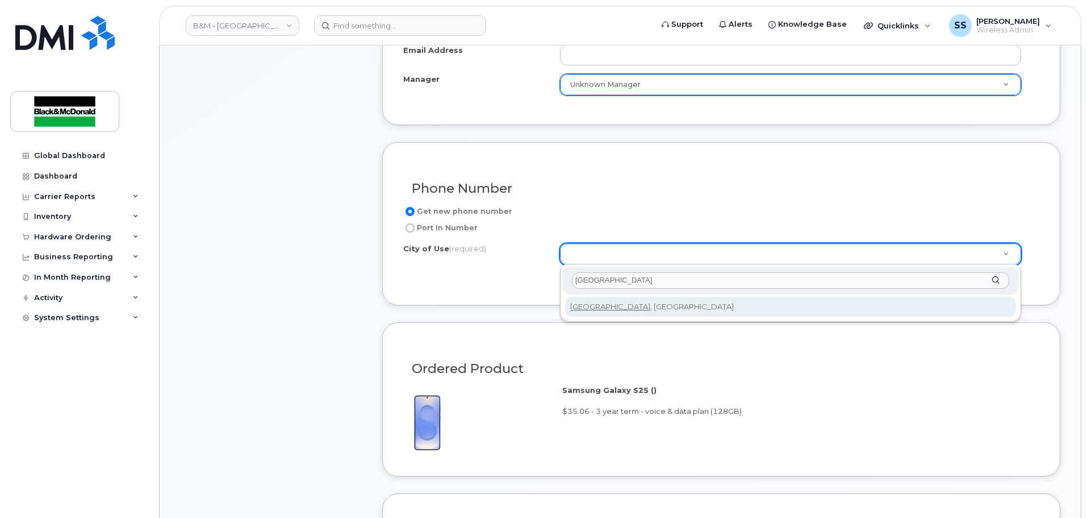
type input "Edmonton"
type input "182"
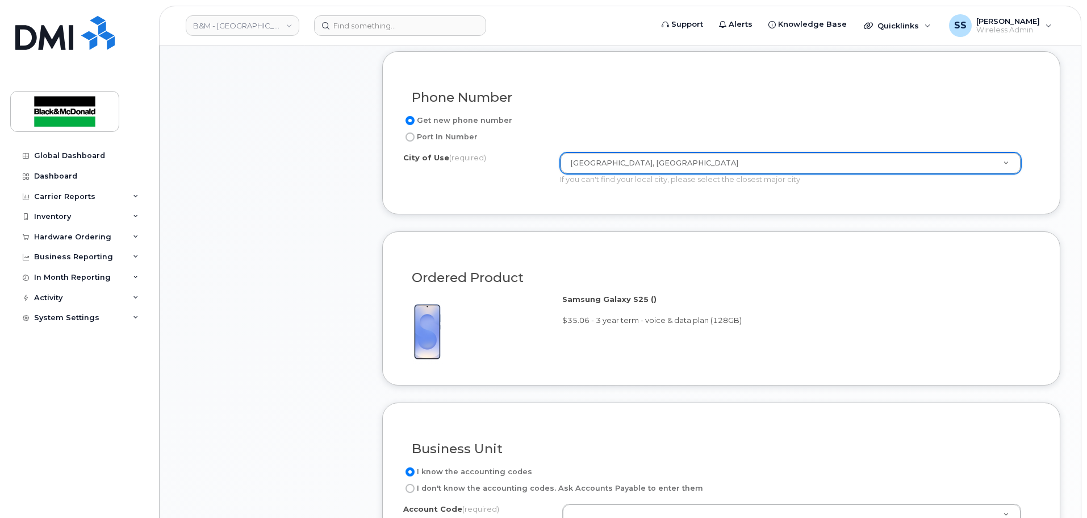
scroll to position [739, 0]
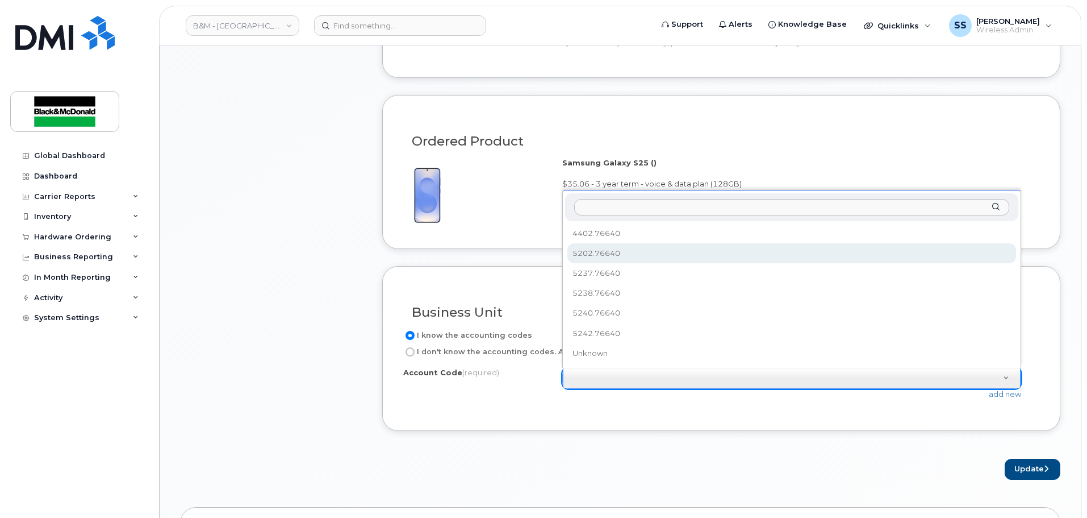
select select "5202.76640"
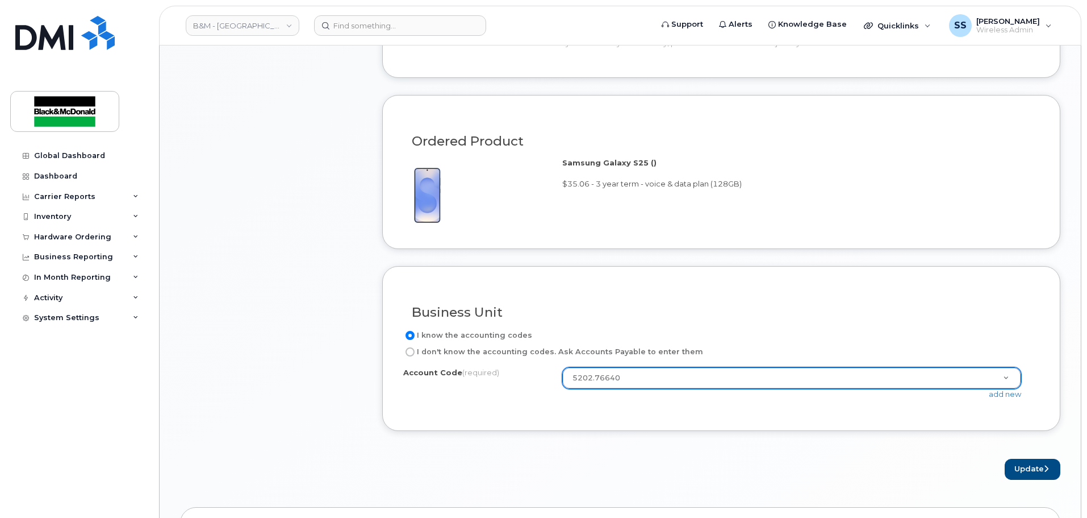
drag, startPoint x: 653, startPoint y: 441, endPoint x: 648, endPoint y: 421, distance: 20.5
click at [653, 440] on form "Existing User Additional cost to upgrading the device Selected device is Eligib…" at bounding box center [721, 102] width 678 height 753
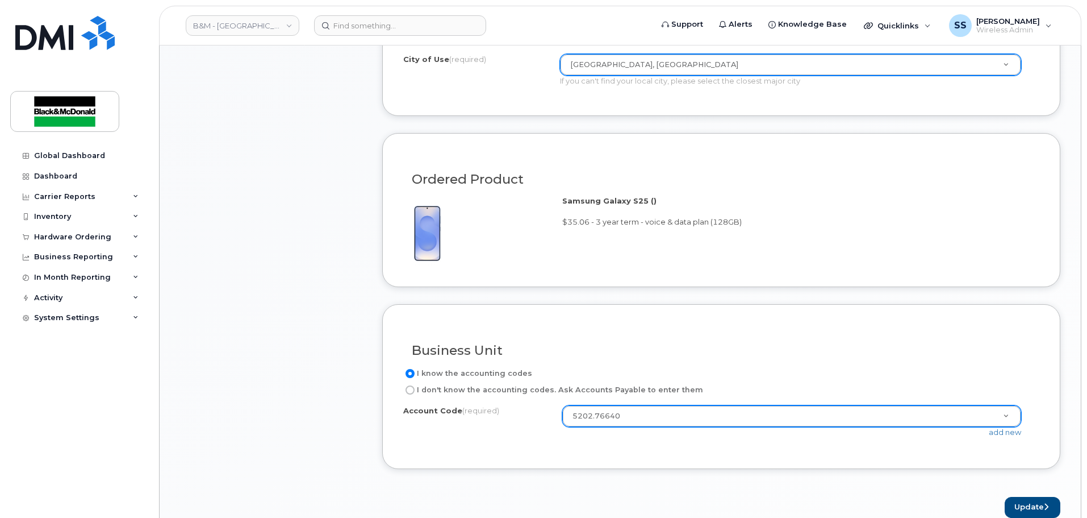
scroll to position [852, 0]
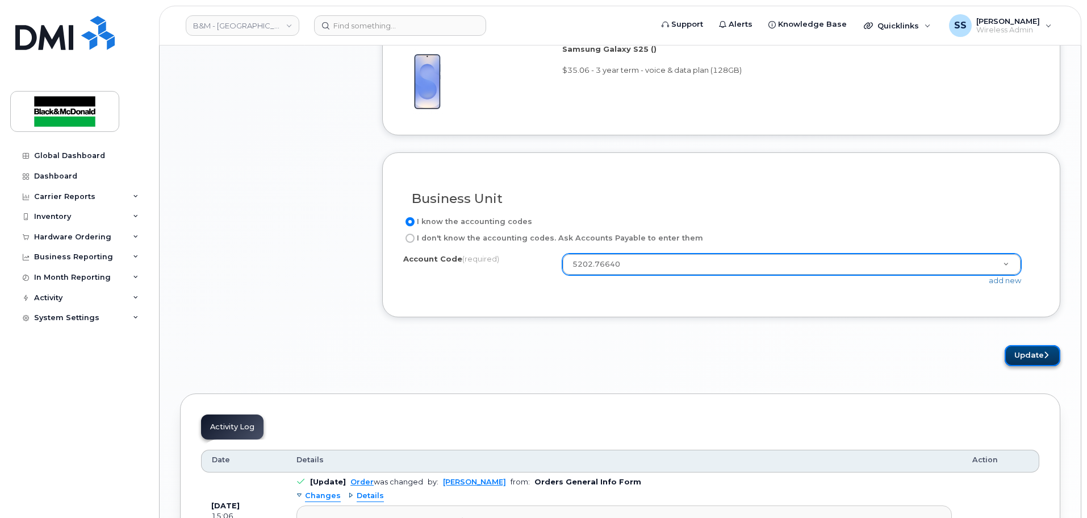
click at [1012, 354] on button "Update" at bounding box center [1033, 355] width 56 height 21
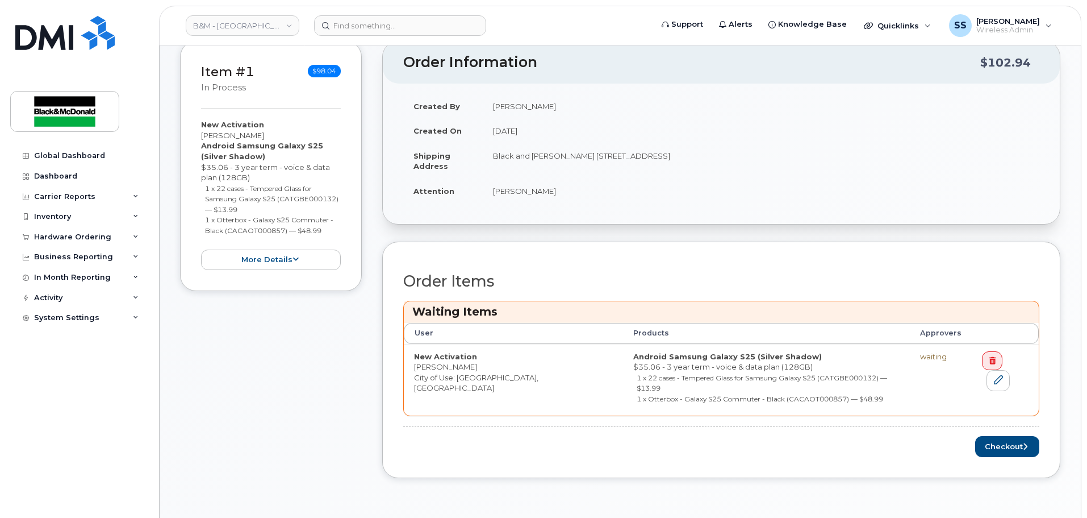
scroll to position [284, 0]
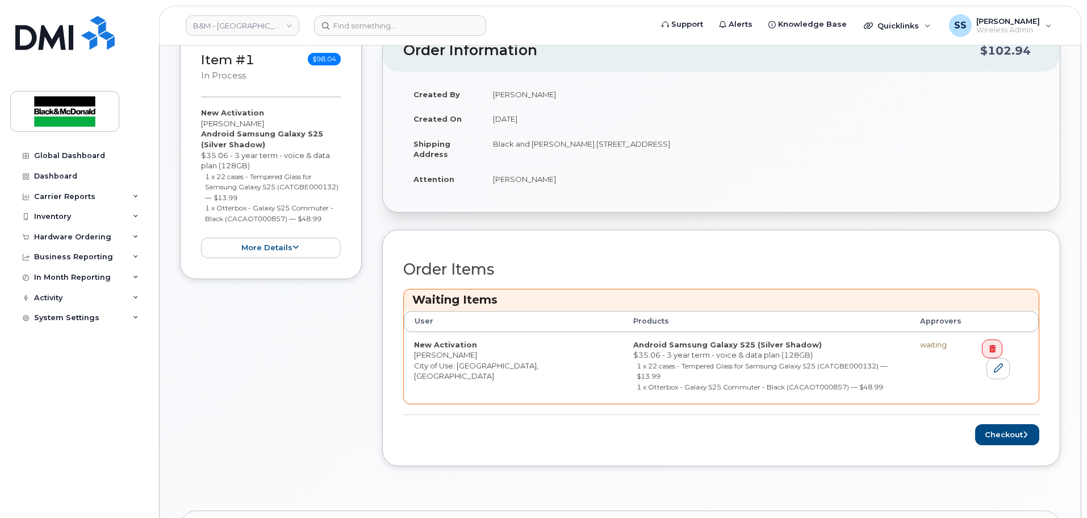
click at [1042, 430] on div "Order Items Waiting Items User Products Approvers New Activation [PERSON_NAME] …" at bounding box center [721, 348] width 678 height 236
click at [1013, 424] on button "Checkout" at bounding box center [1007, 434] width 64 height 21
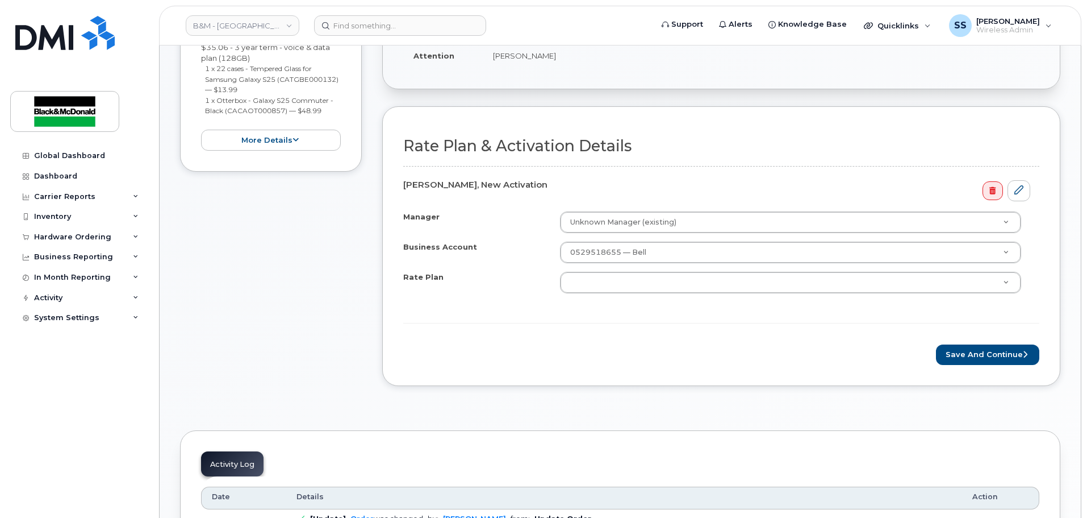
scroll to position [341, 0]
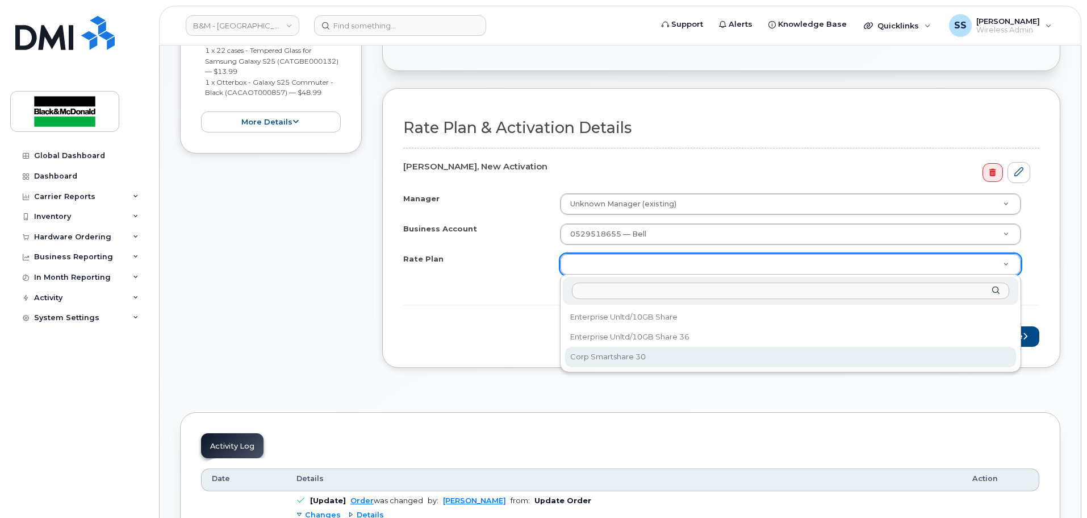
select select "Corp Smartshare 30"
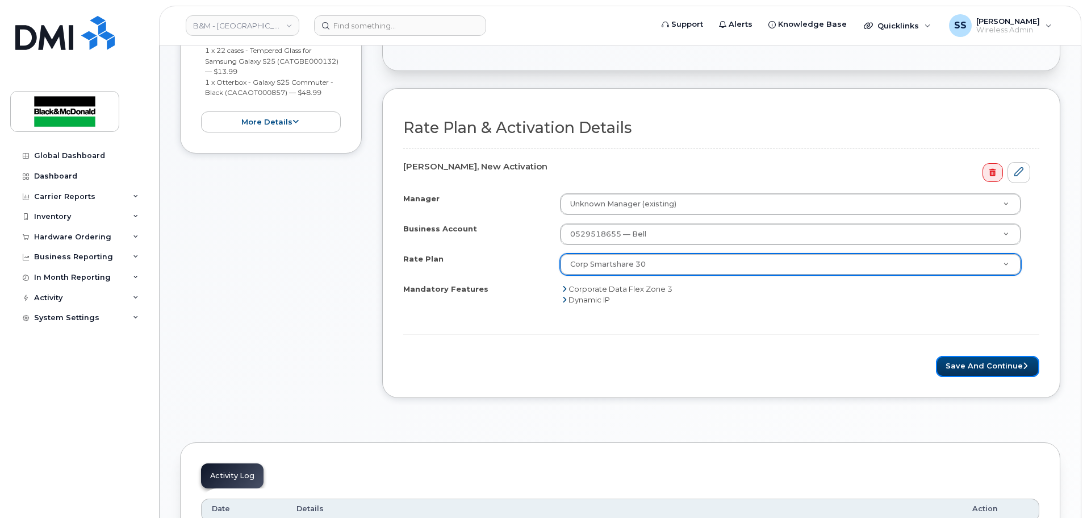
click at [986, 356] on button "Save and Continue" at bounding box center [987, 366] width 103 height 21
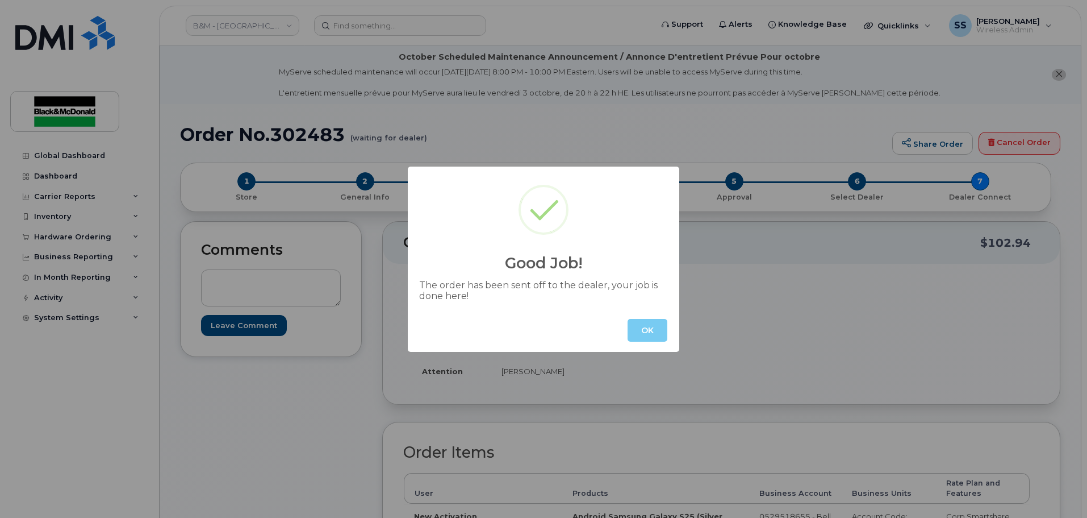
click at [647, 335] on button "OK" at bounding box center [648, 330] width 40 height 23
